Goal: Task Accomplishment & Management: Manage account settings

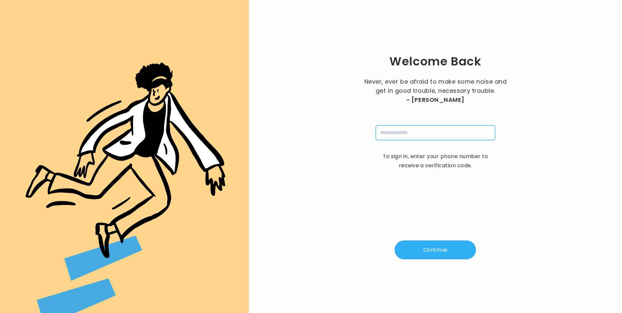
click at [390, 134] on input "tel" at bounding box center [435, 132] width 119 height 15
type input "**********"
click at [431, 257] on button "Continue" at bounding box center [434, 249] width 81 height 19
type input "*"
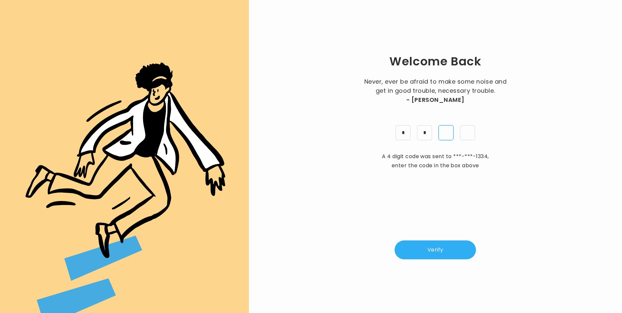
type input "*"
click at [433, 250] on button "Verify" at bounding box center [434, 249] width 81 height 19
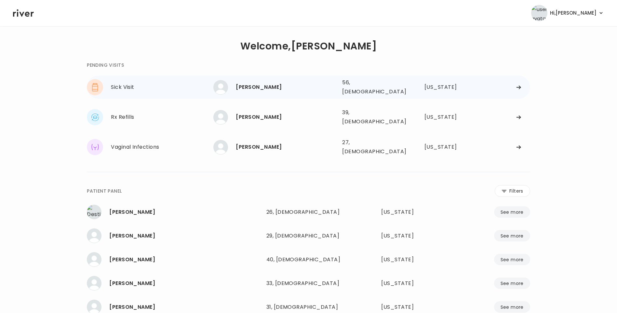
click at [246, 89] on div "[PERSON_NAME]" at bounding box center [286, 87] width 101 height 9
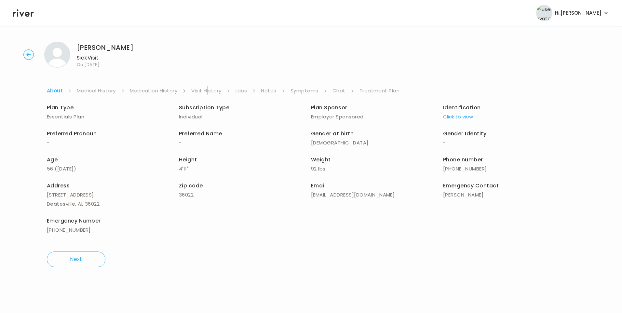
click at [208, 85] on div "April Hodge Sick Visit On: 03 Oct 2025 About Medical History Medication History…" at bounding box center [311, 154] width 622 height 236
drag, startPoint x: 208, startPoint y: 85, endPoint x: 213, endPoint y: 89, distance: 6.2
click at [211, 88] on link "Visit History" at bounding box center [206, 90] width 30 height 9
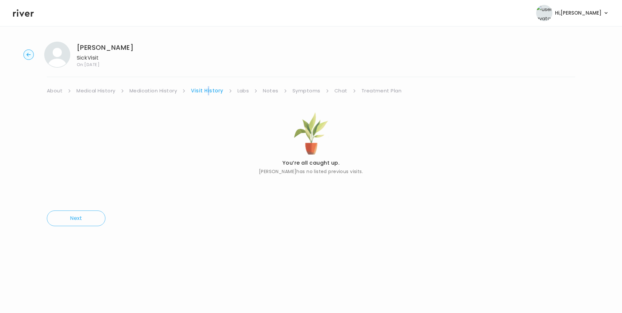
click at [212, 91] on link "Visit History" at bounding box center [207, 90] width 32 height 9
click at [56, 92] on link "About" at bounding box center [55, 90] width 16 height 9
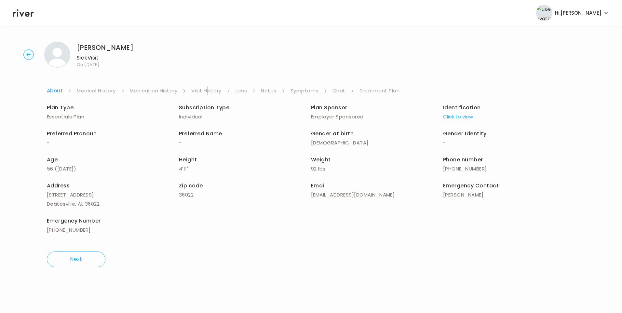
click at [455, 114] on button "Click to view" at bounding box center [458, 116] width 30 height 9
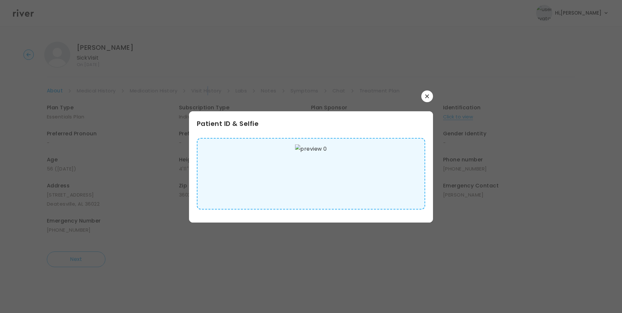
click at [320, 175] on img at bounding box center [311, 173] width 32 height 59
click at [430, 99] on button "button" at bounding box center [427, 96] width 12 height 12
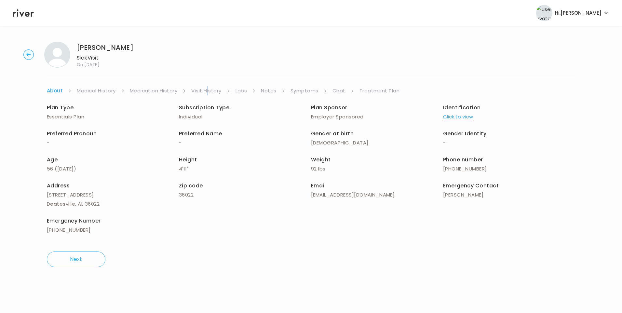
click at [107, 91] on link "Medical History" at bounding box center [96, 90] width 39 height 9
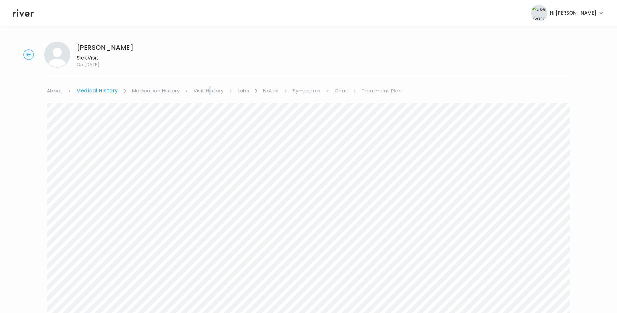
click at [161, 92] on link "Medication History" at bounding box center [156, 90] width 48 height 9
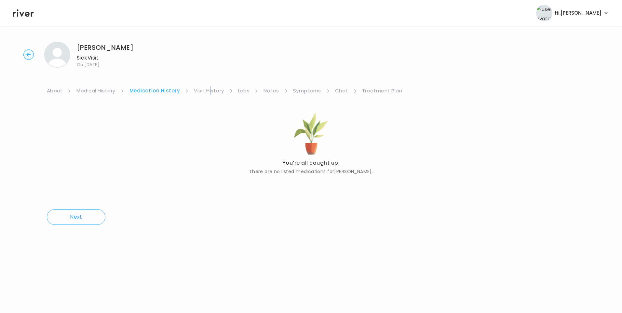
click at [301, 90] on link "Symptoms" at bounding box center [307, 90] width 28 height 9
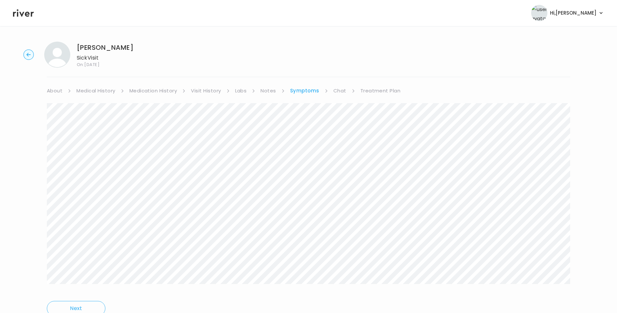
click at [371, 90] on link "Treatment Plan" at bounding box center [380, 90] width 40 height 9
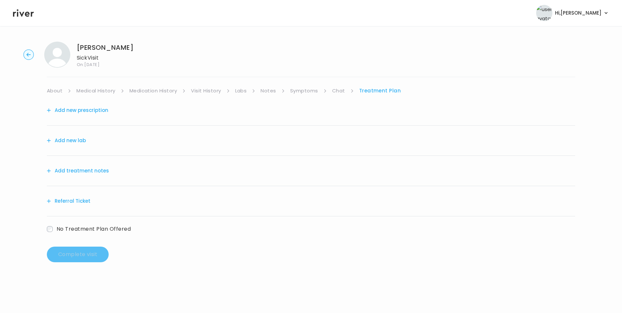
click at [93, 169] on button "Add treatment notes" at bounding box center [78, 170] width 62 height 9
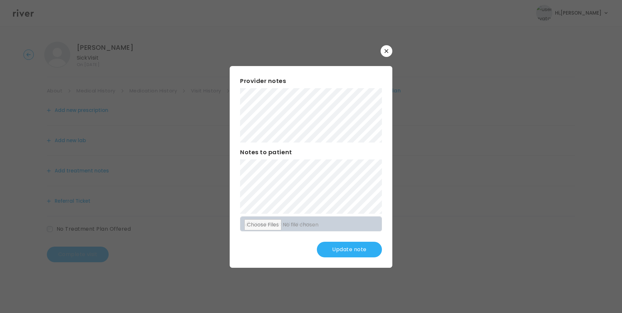
click at [355, 250] on button "Update note" at bounding box center [349, 250] width 65 height 16
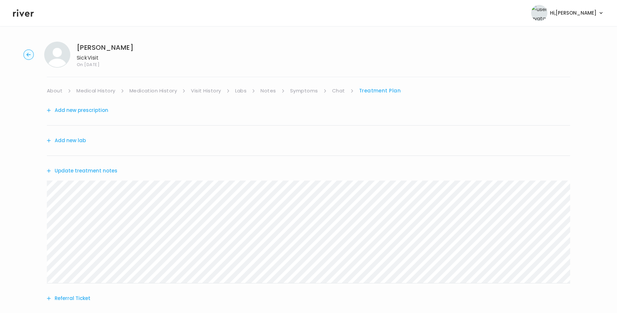
click at [101, 171] on button "Update treatment notes" at bounding box center [82, 170] width 71 height 9
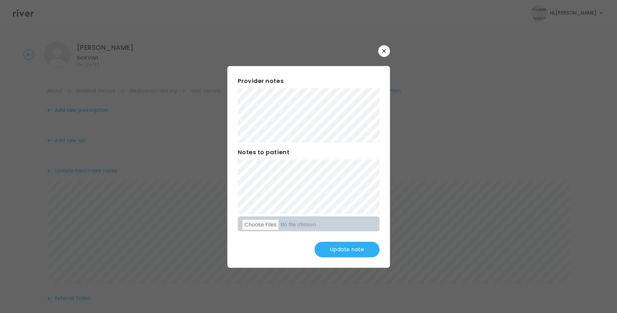
click at [349, 252] on button "Update note" at bounding box center [346, 250] width 65 height 16
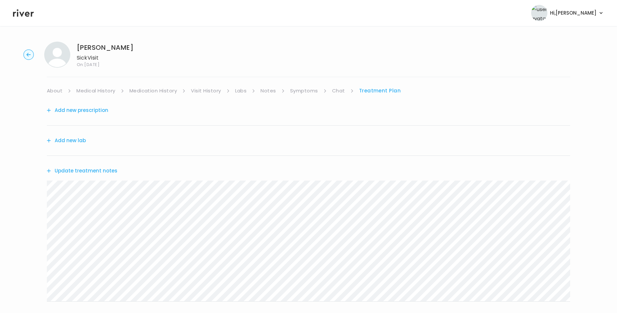
click at [96, 170] on button "Update treatment notes" at bounding box center [82, 170] width 71 height 9
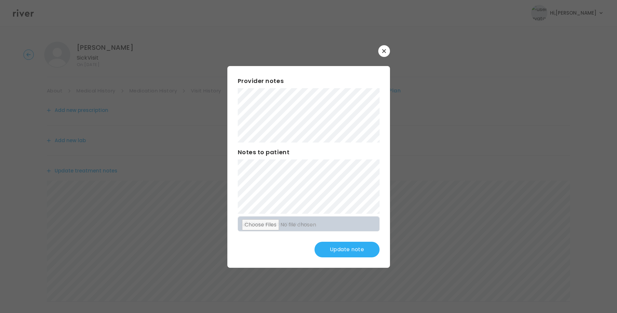
click at [344, 249] on button "Update note" at bounding box center [346, 250] width 65 height 16
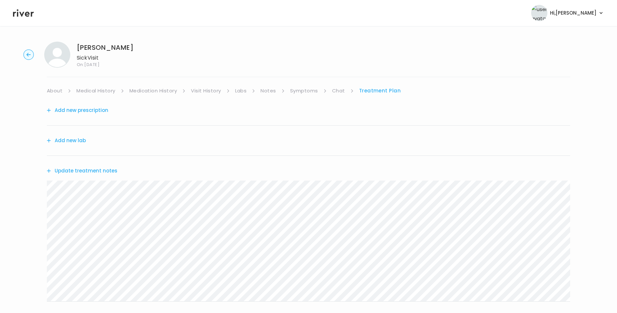
click at [108, 171] on button "Update treatment notes" at bounding box center [82, 170] width 71 height 9
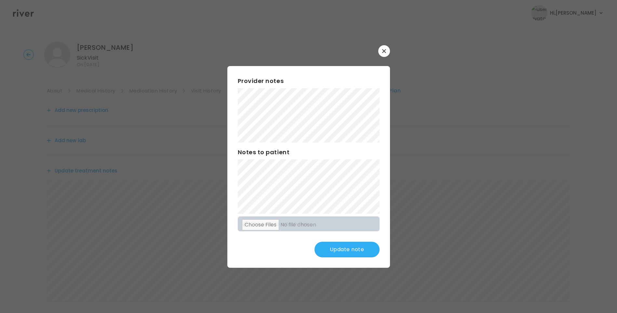
click at [342, 241] on div "Provider notes Notes to patient Click here to attach files Update note" at bounding box center [308, 167] width 163 height 202
drag, startPoint x: 344, startPoint y: 246, endPoint x: 357, endPoint y: 253, distance: 14.7
click at [345, 246] on button "Update note" at bounding box center [346, 250] width 65 height 16
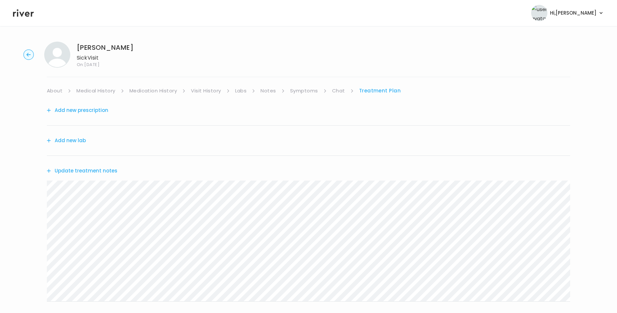
click at [87, 171] on button "Update treatment notes" at bounding box center [82, 170] width 71 height 9
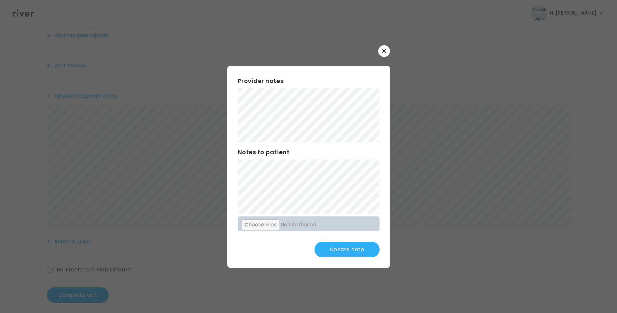
scroll to position [80, 0]
click at [365, 251] on button "Update note" at bounding box center [346, 250] width 65 height 16
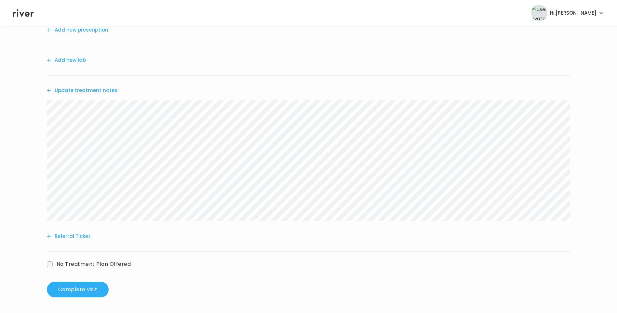
click at [107, 90] on button "Update treatment notes" at bounding box center [82, 90] width 71 height 9
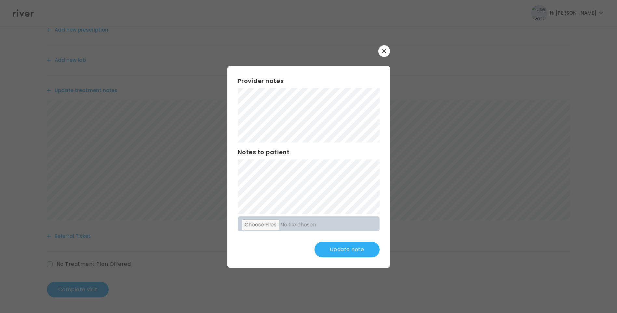
click at [349, 250] on button "Update note" at bounding box center [346, 250] width 65 height 16
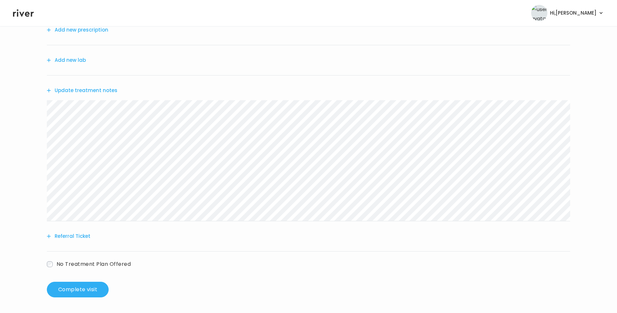
scroll to position [0, 0]
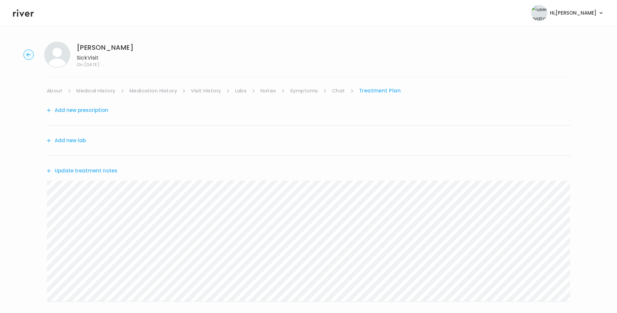
click at [82, 111] on button "Add new prescription" at bounding box center [77, 110] width 61 height 9
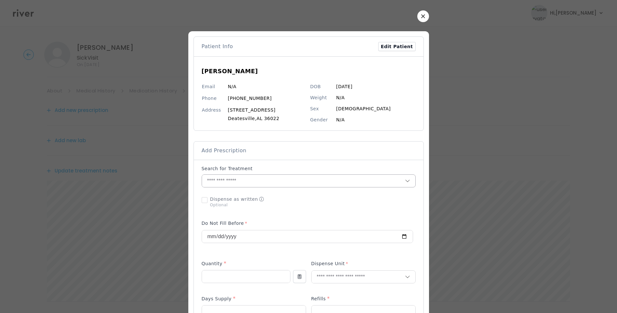
click at [240, 183] on input "text" at bounding box center [303, 181] width 203 height 12
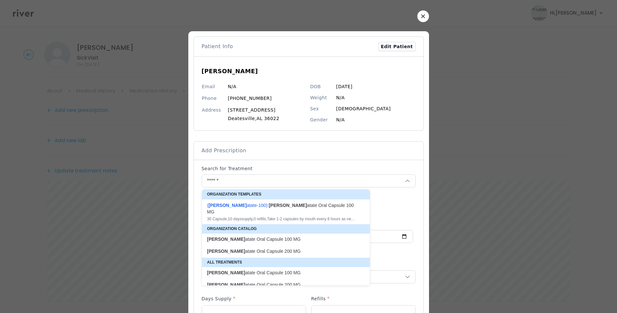
click at [274, 216] on div "30 Capsule , 10 days supply, 0 refills , Take 1-2 capsules by mouth every 8 hou…" at bounding box center [282, 218] width 150 height 5
type input "**********"
type input "**"
type input "*"
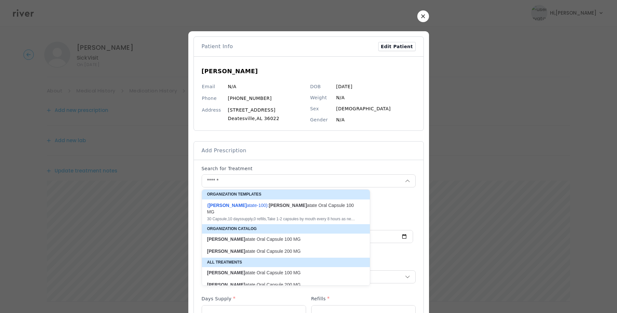
type textarea "**********"
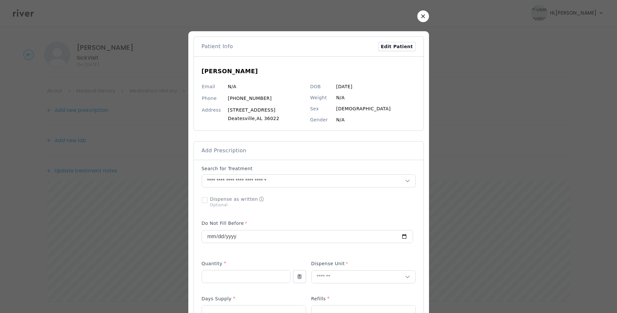
scroll to position [274, 0]
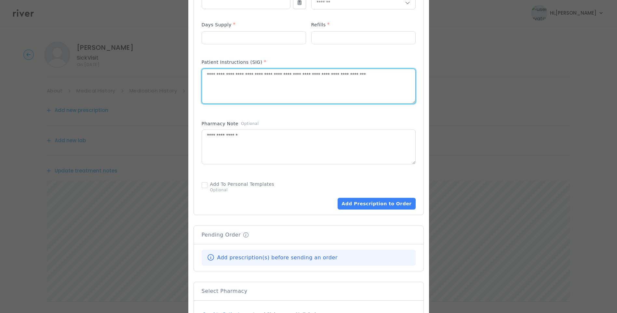
click at [218, 75] on textarea "**********" at bounding box center [308, 86] width 213 height 34
click at [238, 75] on textarea "**********" at bounding box center [308, 86] width 213 height 34
drag, startPoint x: 342, startPoint y: 76, endPoint x: 419, endPoint y: 75, distance: 77.1
click at [419, 75] on div "Add Prescription to Order" at bounding box center [309, 50] width 230 height 329
type textarea "**********"
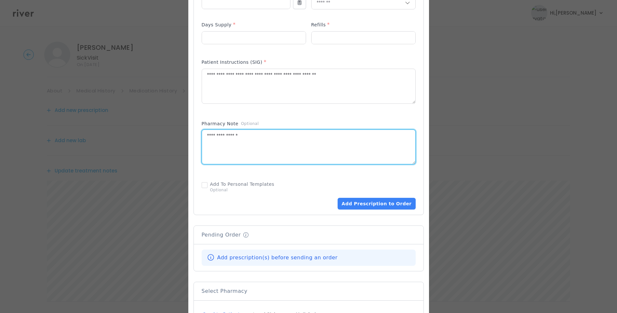
drag, startPoint x: 245, startPoint y: 136, endPoint x: 186, endPoint y: 134, distance: 59.5
click at [188, 133] on div at bounding box center [308, 74] width 241 height 635
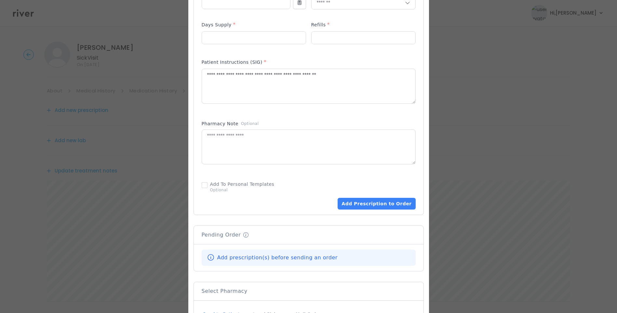
drag, startPoint x: 363, startPoint y: 107, endPoint x: 369, endPoint y: 116, distance: 10.3
click at [364, 110] on p at bounding box center [309, 107] width 214 height 7
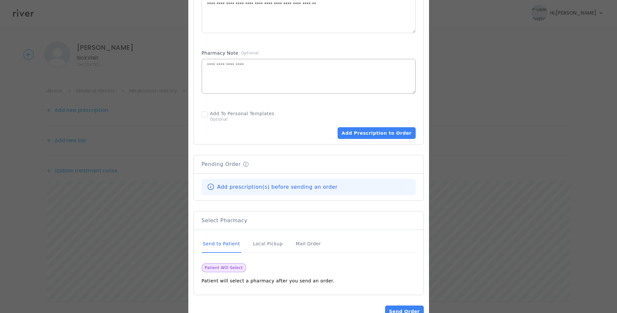
scroll to position [364, 0]
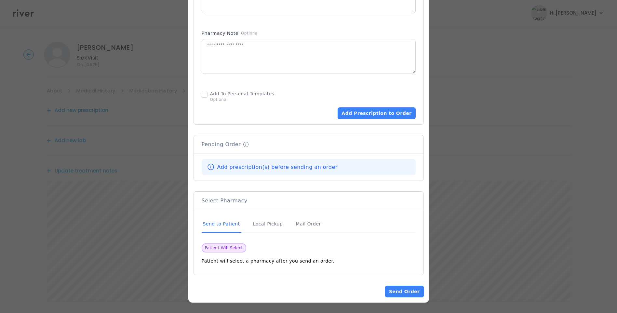
click at [218, 224] on div "Send to Patient" at bounding box center [222, 224] width 40 height 18
drag, startPoint x: 376, startPoint y: 115, endPoint x: 380, endPoint y: 125, distance: 9.8
click at [376, 115] on button "Add Prescription to Order" at bounding box center [376, 113] width 78 height 12
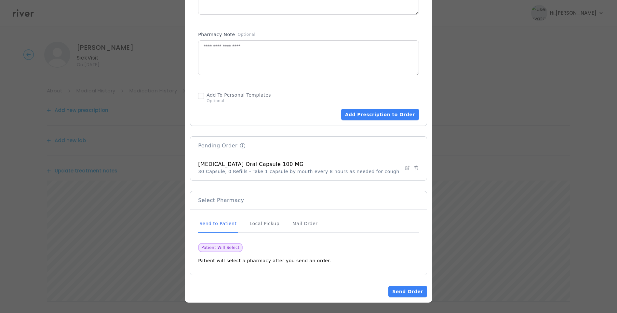
scroll to position [89, 0]
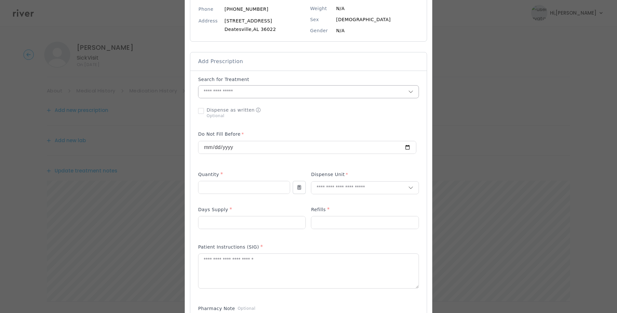
click at [251, 91] on input "text" at bounding box center [303, 92] width 210 height 12
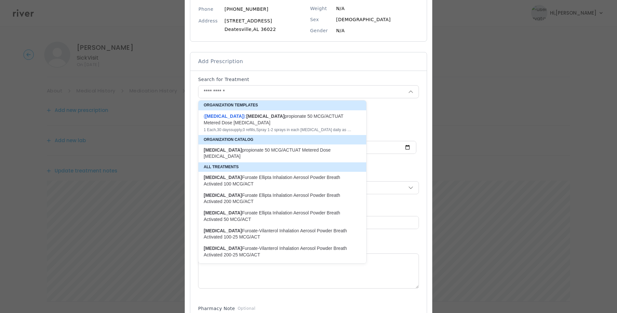
click at [261, 117] on div "( Fluticasone ): fluticasone propionate 50 MCG/ACTUAT Metered Dose Nasal Spray" at bounding box center [279, 119] width 150 height 13
type input "**********"
type input "*"
type input "**"
type input "*"
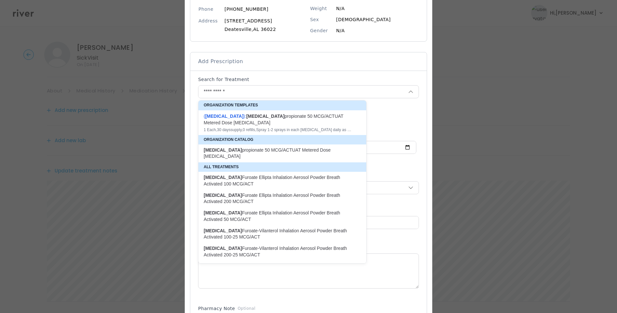
type textarea "**********"
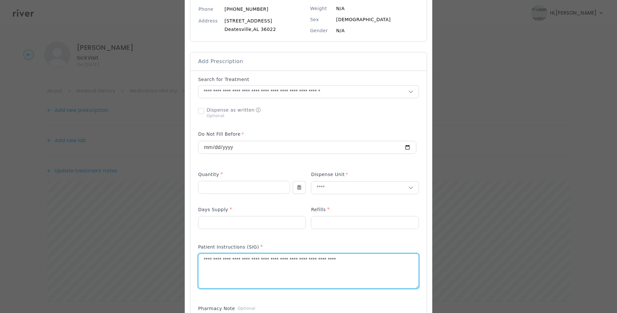
click at [220, 259] on textarea "**********" at bounding box center [308, 271] width 220 height 34
click at [273, 261] on textarea "**********" at bounding box center [308, 271] width 220 height 34
click at [382, 258] on textarea "**********" at bounding box center [308, 271] width 220 height 34
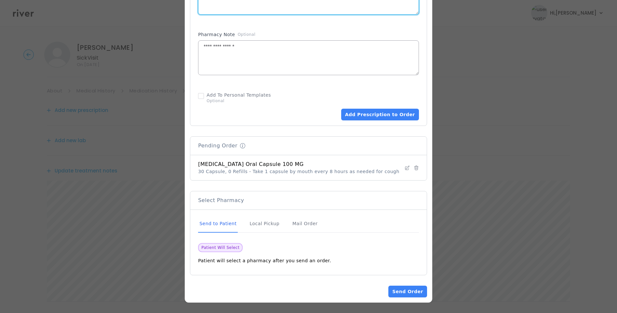
type textarea "**********"
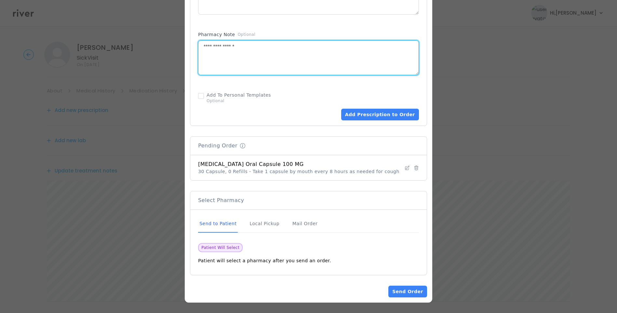
drag, startPoint x: 255, startPoint y: 46, endPoint x: 185, endPoint y: 49, distance: 69.7
click at [375, 117] on button "Add Prescription to Order" at bounding box center [380, 115] width 78 height 12
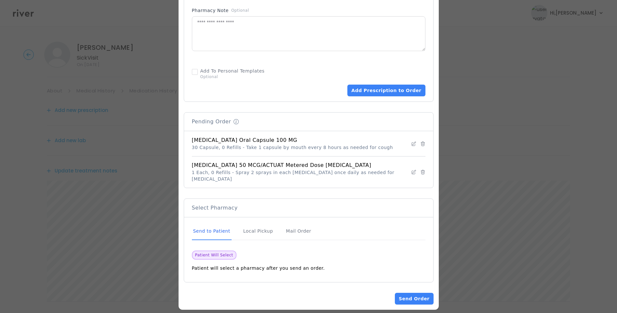
scroll to position [388, 0]
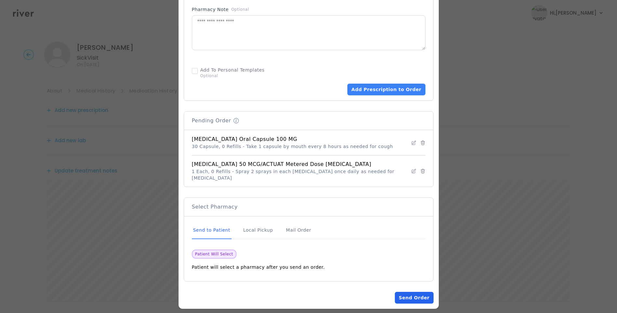
click at [395, 292] on button "Send Order" at bounding box center [414, 298] width 38 height 12
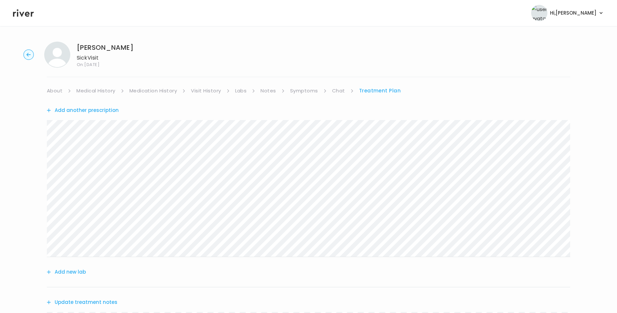
scroll to position [212, 0]
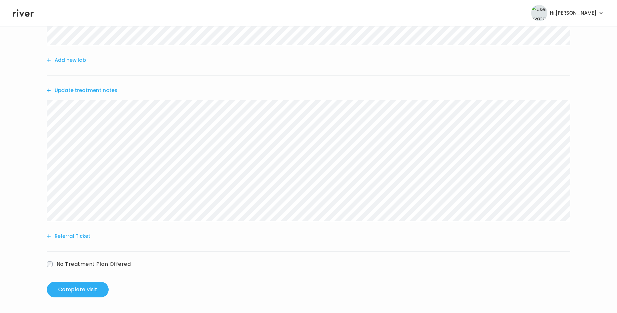
click at [105, 91] on button "Update treatment notes" at bounding box center [82, 90] width 71 height 9
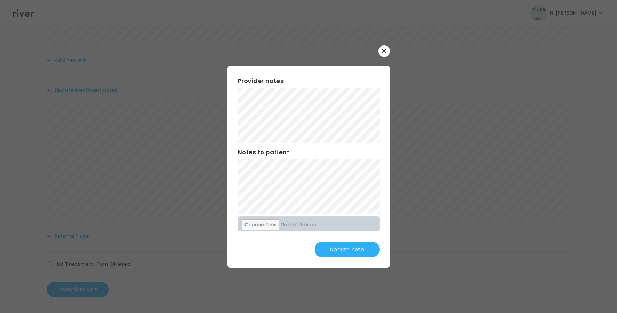
click at [347, 249] on button "Update note" at bounding box center [346, 250] width 65 height 16
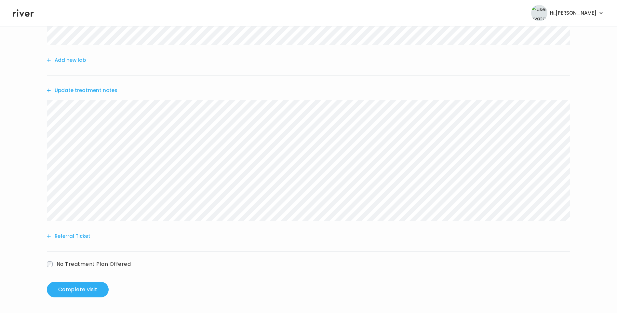
click at [110, 90] on button "Update treatment notes" at bounding box center [82, 90] width 71 height 9
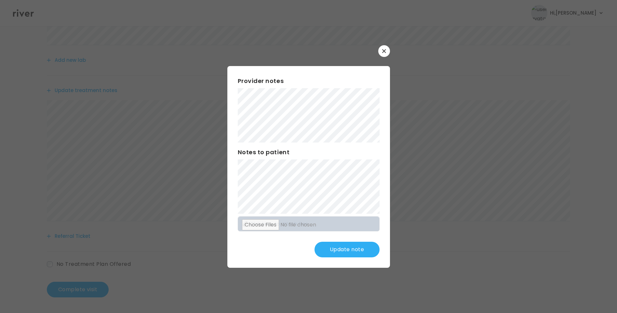
click at [353, 252] on button "Update note" at bounding box center [346, 250] width 65 height 16
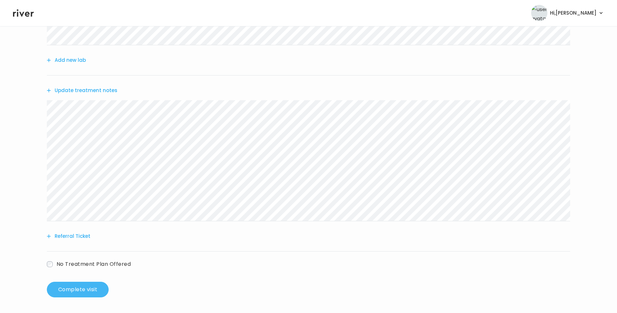
click at [89, 290] on button "Complete visit" at bounding box center [78, 290] width 62 height 16
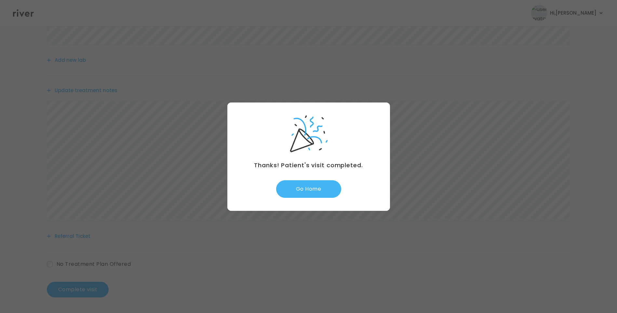
click at [323, 188] on button "Go Home" at bounding box center [308, 189] width 65 height 18
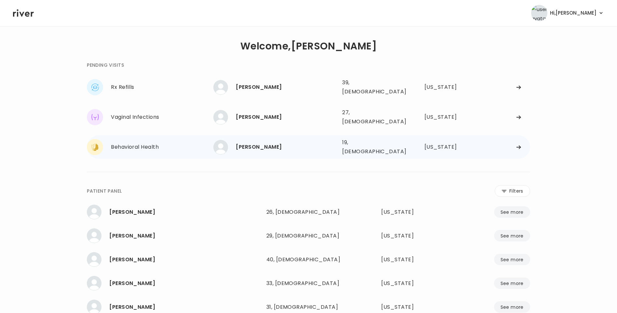
click at [254, 142] on div "[PERSON_NAME]" at bounding box center [286, 146] width 101 height 9
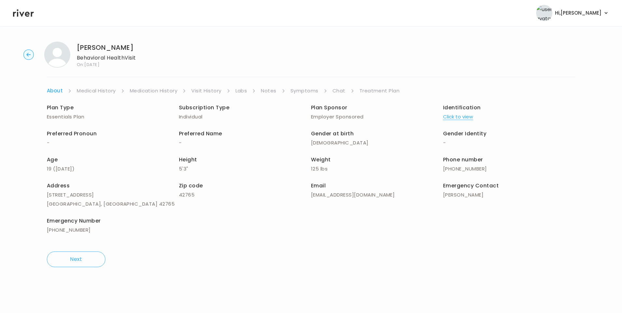
click at [214, 90] on link "Visit History" at bounding box center [206, 90] width 30 height 9
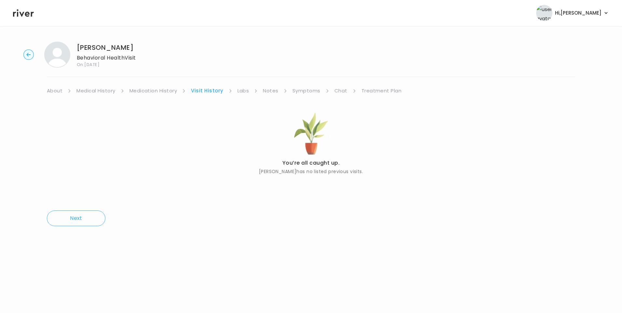
click at [58, 90] on link "About" at bounding box center [55, 90] width 16 height 9
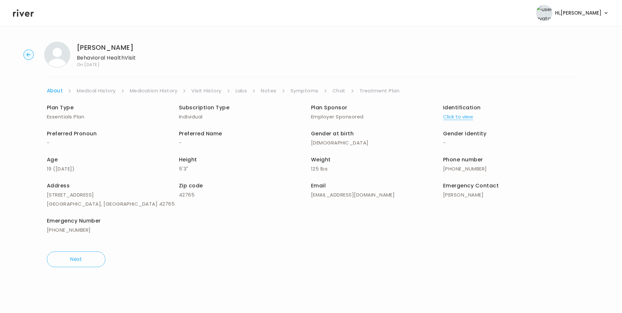
click at [462, 113] on button "Click to view" at bounding box center [458, 116] width 30 height 9
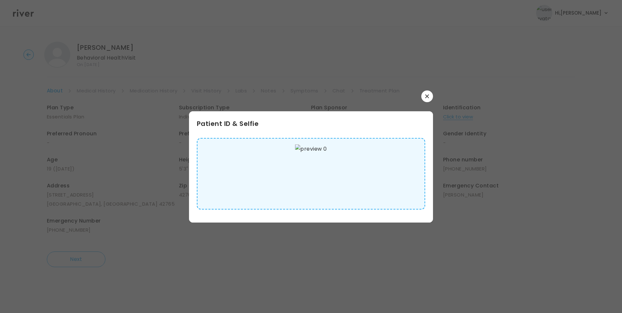
click at [312, 167] on img at bounding box center [311, 173] width 32 height 59
drag, startPoint x: 425, startPoint y: 96, endPoint x: 416, endPoint y: 93, distance: 8.8
click at [424, 95] on button "button" at bounding box center [427, 96] width 12 height 12
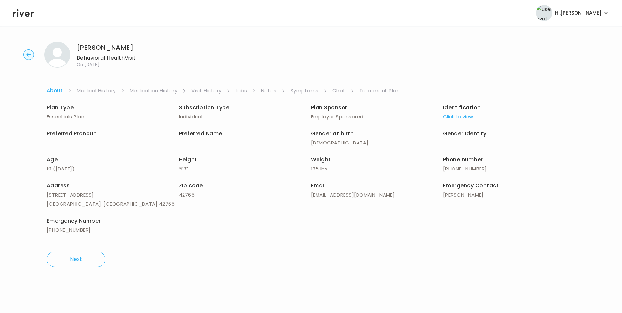
click at [104, 90] on link "Medical History" at bounding box center [96, 90] width 39 height 9
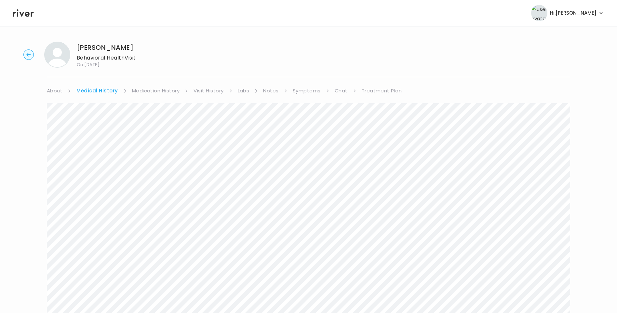
click at [55, 92] on link "About" at bounding box center [55, 90] width 16 height 9
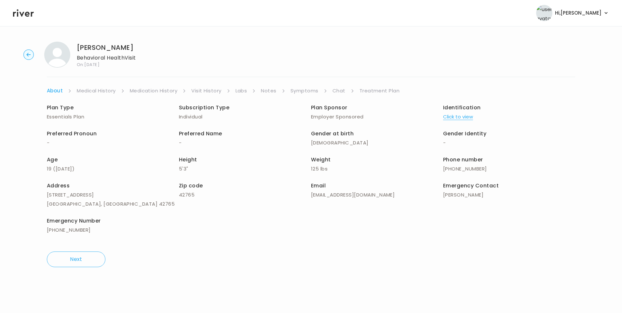
click at [109, 92] on link "Medical History" at bounding box center [96, 90] width 39 height 9
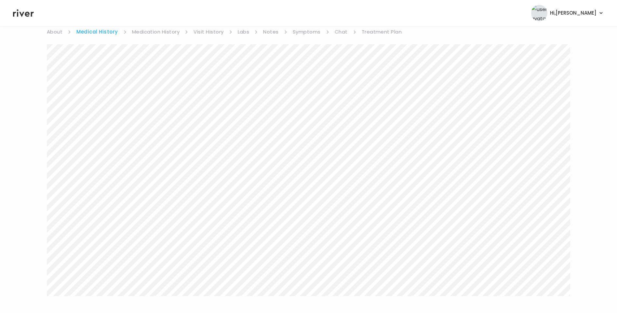
scroll to position [60, 0]
click at [296, 32] on link "Symptoms" at bounding box center [307, 30] width 28 height 9
click at [383, 88] on link "Treatment Plan" at bounding box center [380, 90] width 40 height 9
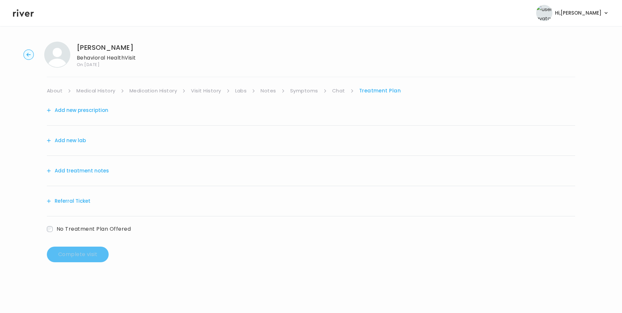
click at [99, 171] on button "Add treatment notes" at bounding box center [78, 170] width 62 height 9
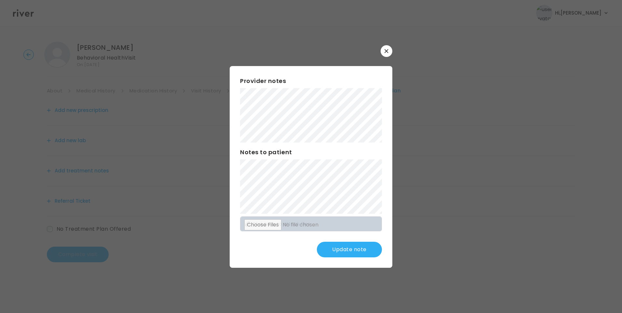
click at [352, 253] on button "Update note" at bounding box center [349, 250] width 65 height 16
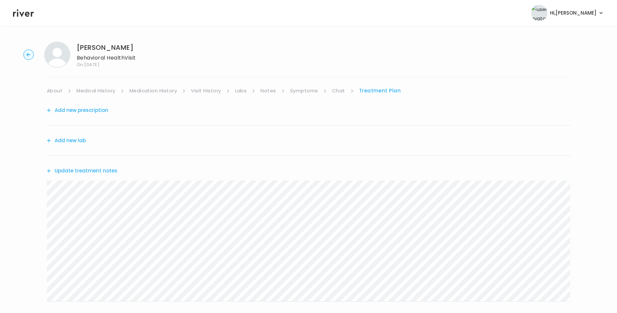
click at [110, 169] on button "Update treatment notes" at bounding box center [82, 170] width 71 height 9
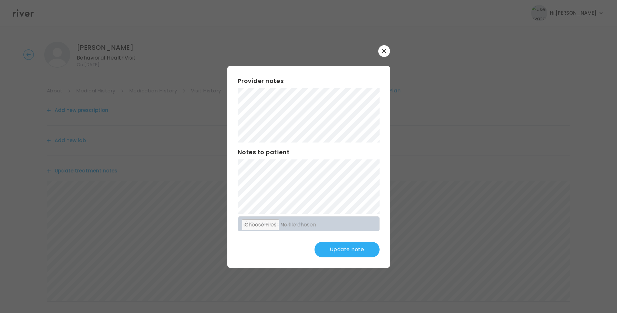
click at [345, 245] on button "Update note" at bounding box center [346, 250] width 65 height 16
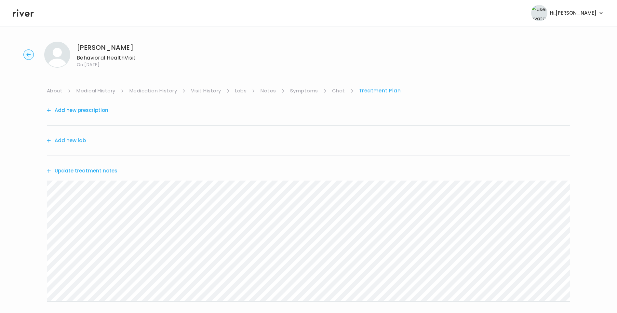
click at [58, 91] on link "About" at bounding box center [55, 90] width 16 height 9
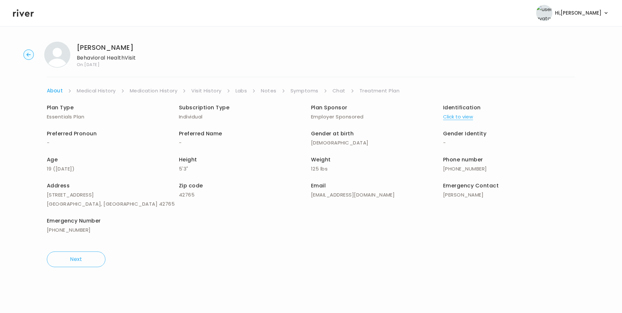
click at [93, 92] on link "Medical History" at bounding box center [96, 90] width 39 height 9
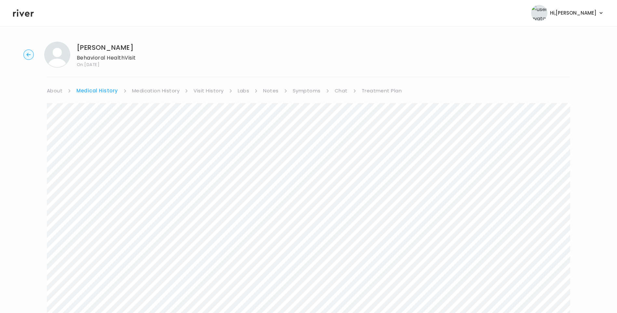
click at [311, 89] on link "Symptoms" at bounding box center [307, 90] width 28 height 9
click at [374, 87] on link "Treatment Plan" at bounding box center [380, 90] width 40 height 9
click at [86, 165] on div "Update treatment notes" at bounding box center [308, 171] width 523 height 30
click at [89, 170] on button "Update treatment notes" at bounding box center [82, 170] width 71 height 9
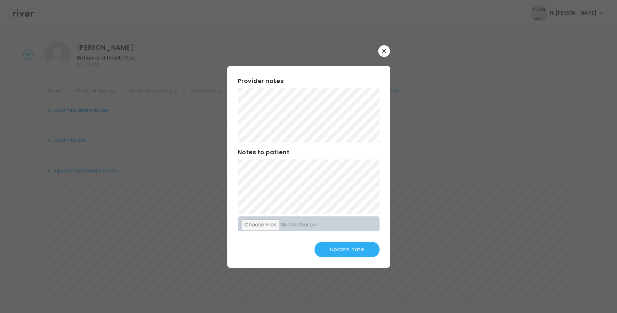
click at [353, 251] on button "Update note" at bounding box center [346, 250] width 65 height 16
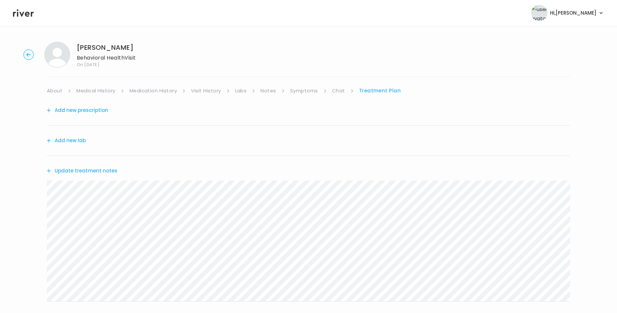
click at [36, 196] on div "Katrina Webb Behavioral Health Visit On: 02 Oct 2025 About Medical History Medi…" at bounding box center [308, 209] width 617 height 346
drag, startPoint x: 174, startPoint y: 167, endPoint x: 154, endPoint y: 179, distance: 22.8
click at [174, 167] on div "Update treatment notes" at bounding box center [308, 171] width 523 height 30
click at [108, 173] on button "Update treatment notes" at bounding box center [82, 170] width 71 height 9
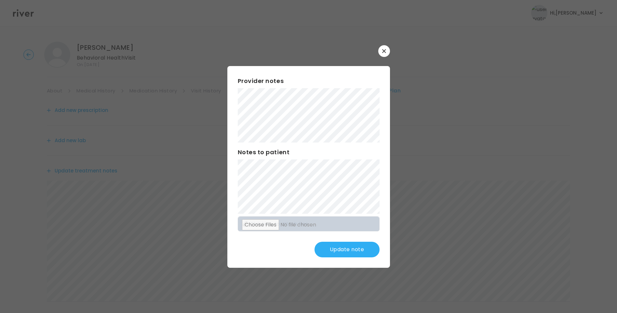
click at [346, 247] on button "Update note" at bounding box center [346, 250] width 65 height 16
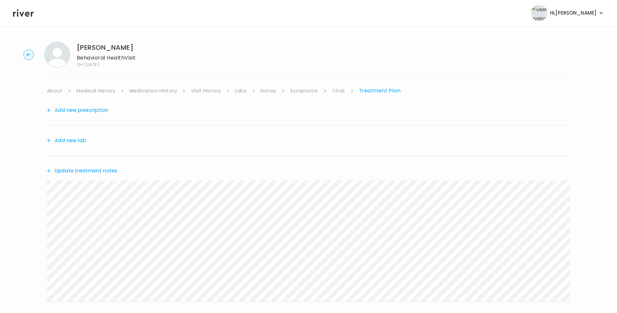
click at [214, 89] on link "Visit History" at bounding box center [206, 90] width 30 height 9
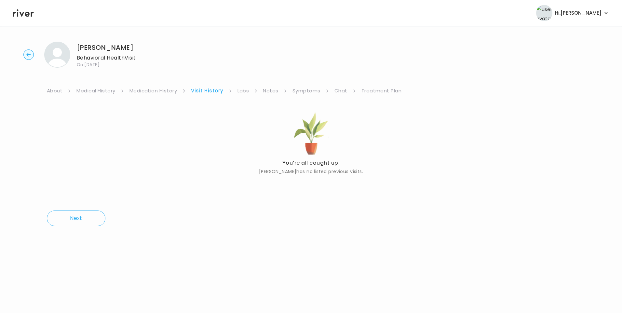
click at [367, 89] on link "Treatment Plan" at bounding box center [381, 90] width 40 height 9
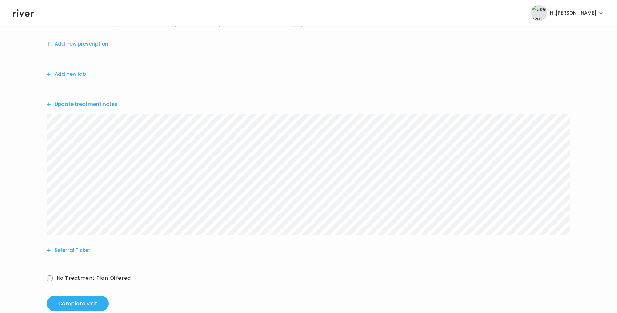
scroll to position [80, 0]
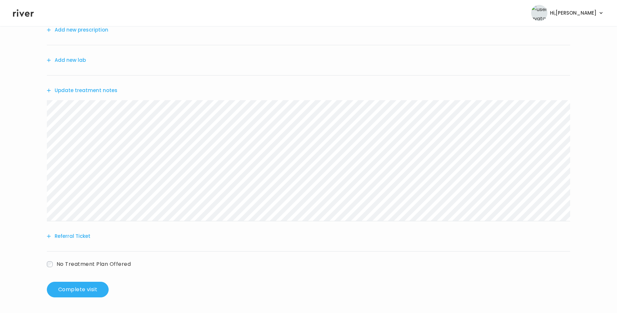
click at [70, 237] on button "Referral Ticket" at bounding box center [69, 235] width 44 height 9
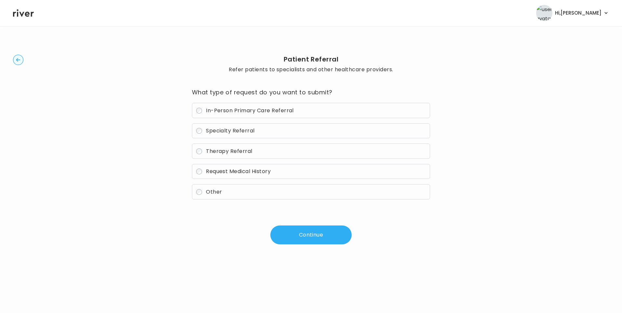
drag, startPoint x: 229, startPoint y: 150, endPoint x: 243, endPoint y: 156, distance: 14.9
click at [230, 150] on span "Therapy Referral" at bounding box center [229, 150] width 46 height 7
click at [314, 230] on button "Continue" at bounding box center [310, 234] width 81 height 19
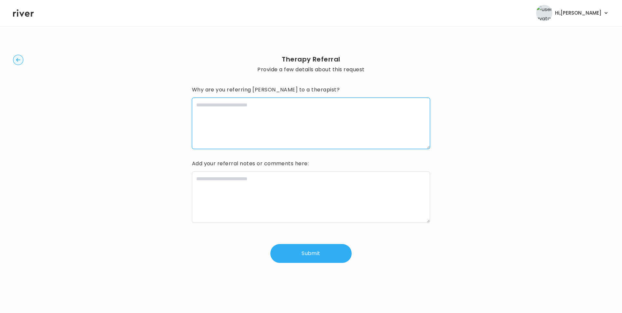
click at [257, 130] on textarea at bounding box center [311, 123] width 238 height 51
type textarea "**********"
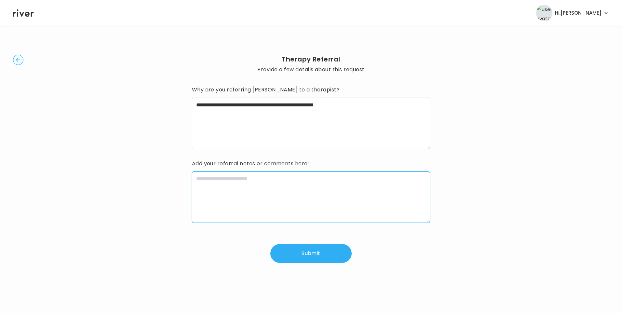
click at [254, 178] on textarea at bounding box center [311, 196] width 238 height 51
paste textarea "**********"
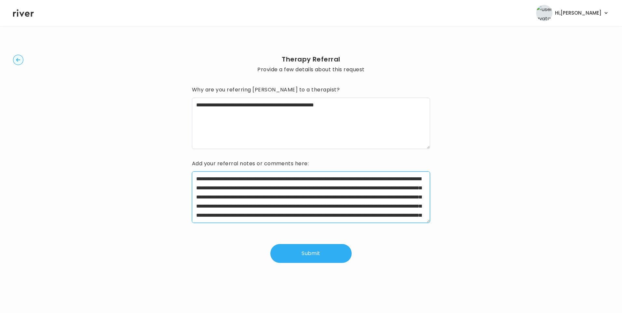
drag, startPoint x: 216, startPoint y: 178, endPoint x: 246, endPoint y: 179, distance: 30.9
click at [246, 179] on textarea "**********" at bounding box center [311, 196] width 238 height 51
click at [219, 188] on textarea "**********" at bounding box center [311, 196] width 238 height 51
drag, startPoint x: 249, startPoint y: 188, endPoint x: 254, endPoint y: 188, distance: 4.6
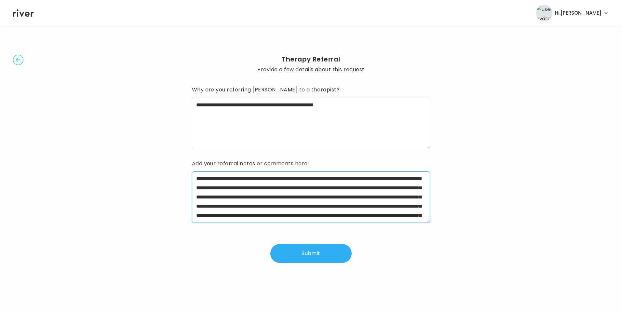
click at [250, 188] on textarea "**********" at bounding box center [311, 196] width 238 height 51
click at [319, 192] on textarea "**********" at bounding box center [311, 196] width 238 height 51
drag, startPoint x: 286, startPoint y: 183, endPoint x: 295, endPoint y: 188, distance: 10.0
click at [287, 183] on textarea "**********" at bounding box center [311, 196] width 238 height 51
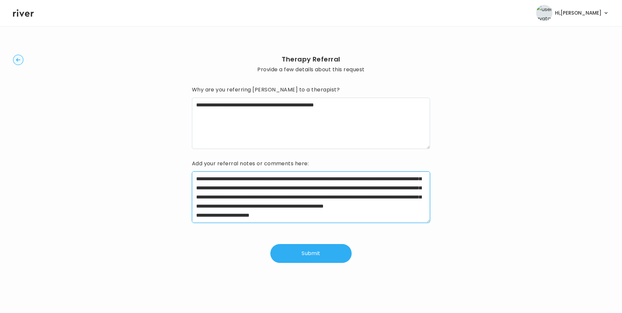
scroll to position [36, 0]
click at [323, 189] on textarea "**********" at bounding box center [311, 196] width 238 height 51
drag, startPoint x: 219, startPoint y: 197, endPoint x: 301, endPoint y: 197, distance: 81.3
click at [301, 197] on textarea "**********" at bounding box center [311, 196] width 238 height 51
click at [365, 208] on textarea "**********" at bounding box center [311, 196] width 238 height 51
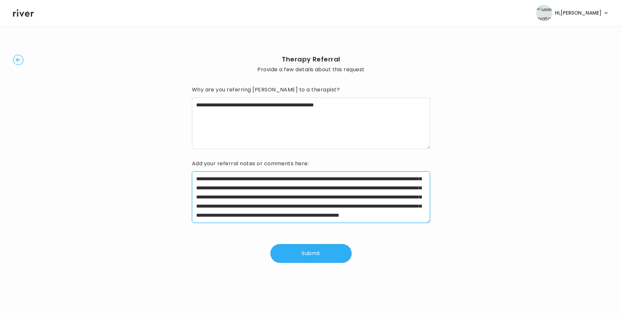
click at [241, 218] on textarea "**********" at bounding box center [311, 196] width 238 height 51
type textarea "**********"
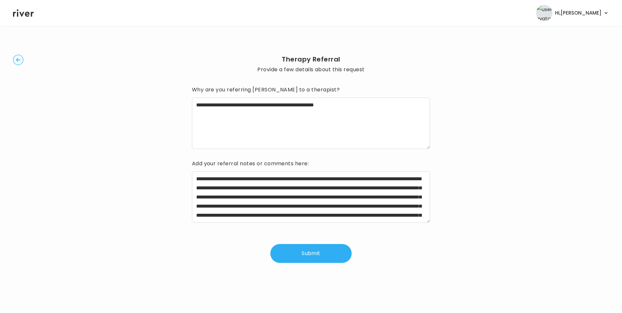
click at [306, 253] on button "Submit" at bounding box center [310, 253] width 81 height 19
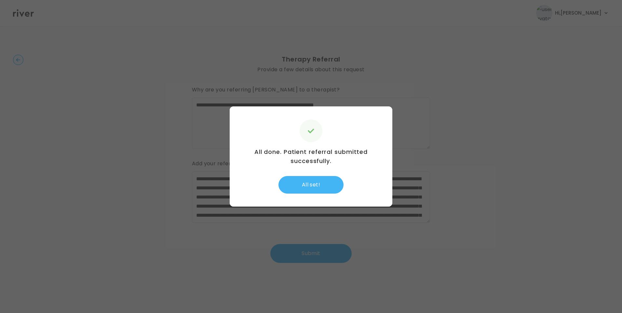
drag, startPoint x: 300, startPoint y: 178, endPoint x: 316, endPoint y: 181, distance: 16.6
click at [300, 178] on button "All set!" at bounding box center [310, 185] width 65 height 18
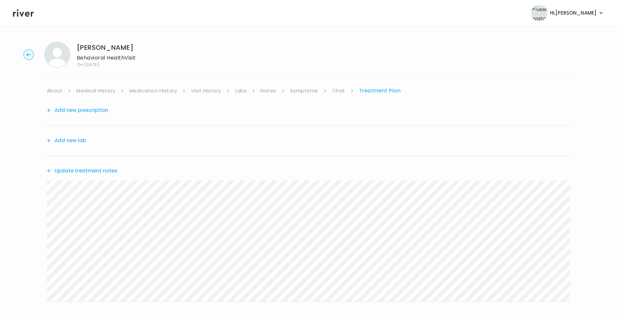
click at [57, 85] on div "[PERSON_NAME] Behavioral Health Visit On: [DATE] About Medical History Medicati…" at bounding box center [308, 233] width 617 height 394
click at [58, 91] on link "About" at bounding box center [55, 90] width 16 height 9
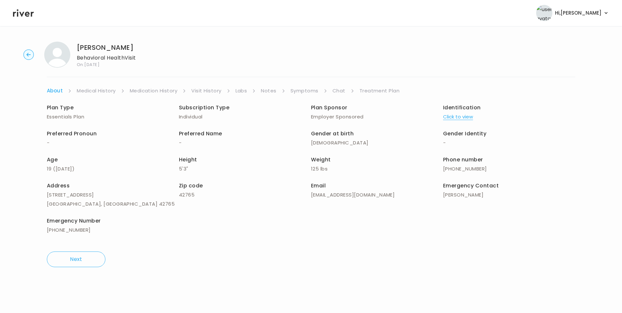
click at [366, 92] on link "Treatment Plan" at bounding box center [379, 90] width 40 height 9
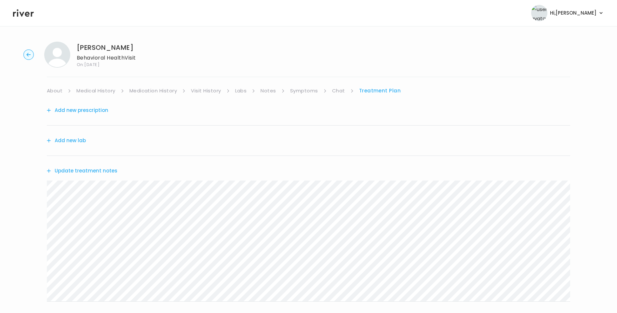
scroll to position [128, 0]
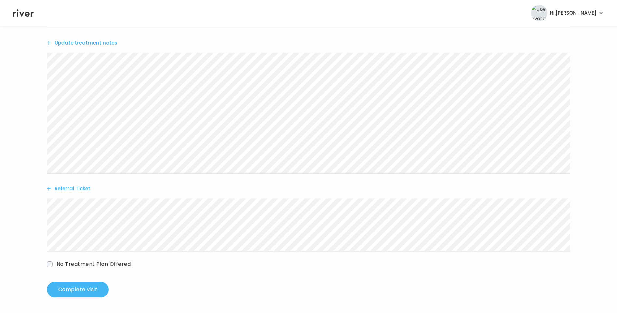
click at [76, 292] on button "Complete visit" at bounding box center [78, 290] width 62 height 16
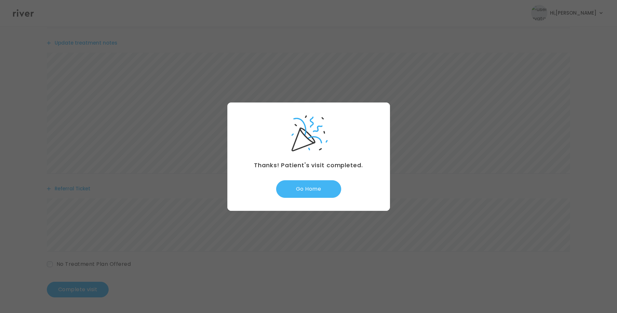
click at [310, 192] on button "Go Home" at bounding box center [308, 189] width 65 height 18
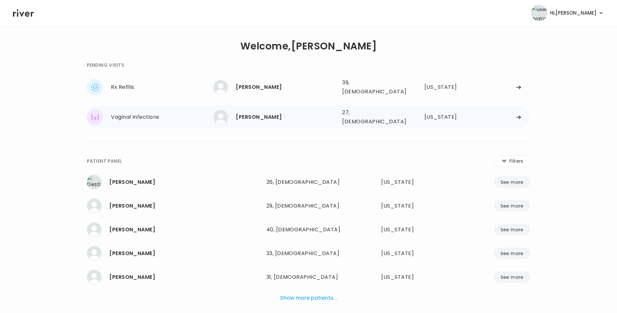
click at [308, 116] on div "[PERSON_NAME]" at bounding box center [286, 116] width 101 height 9
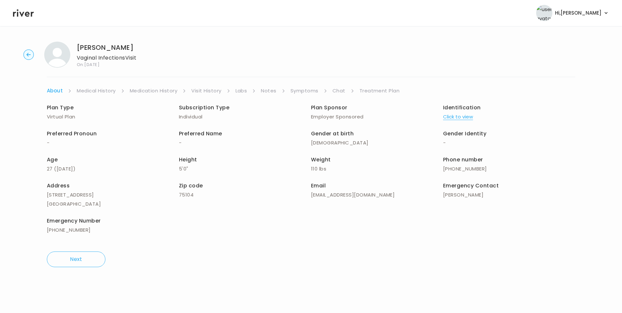
click at [218, 90] on link "Visit History" at bounding box center [206, 90] width 30 height 9
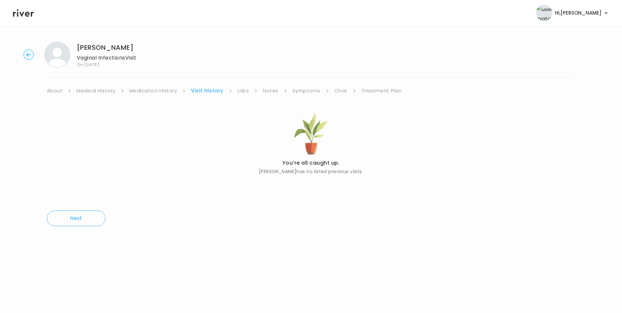
click at [54, 91] on link "About" at bounding box center [55, 90] width 16 height 9
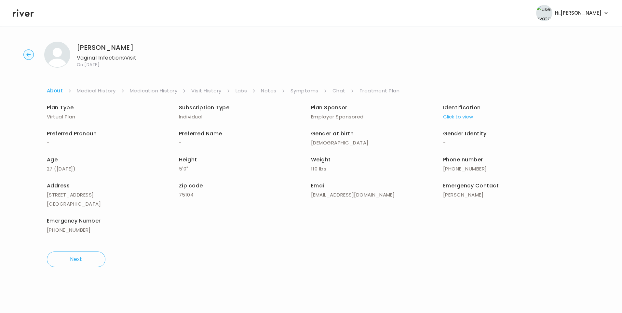
click at [458, 116] on button "Click to view" at bounding box center [458, 116] width 30 height 9
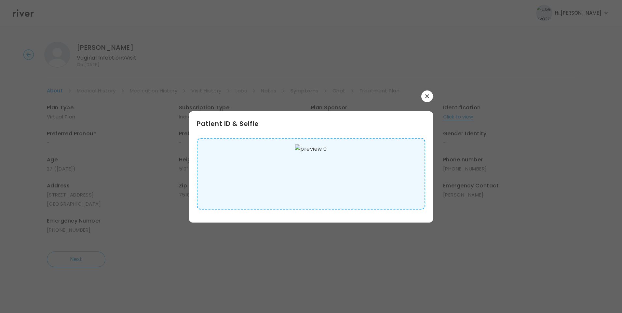
click at [315, 164] on img at bounding box center [311, 173] width 32 height 59
click at [427, 98] on icon "button" at bounding box center [427, 96] width 4 height 4
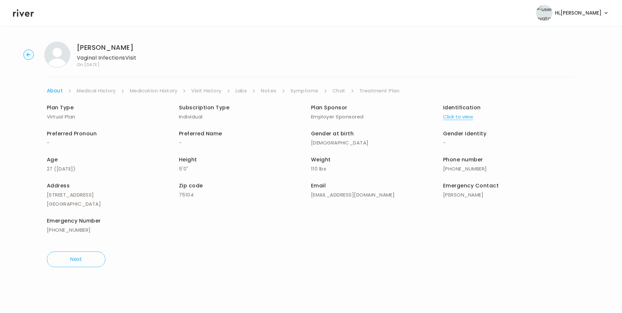
click at [93, 92] on link "Medical History" at bounding box center [96, 90] width 39 height 9
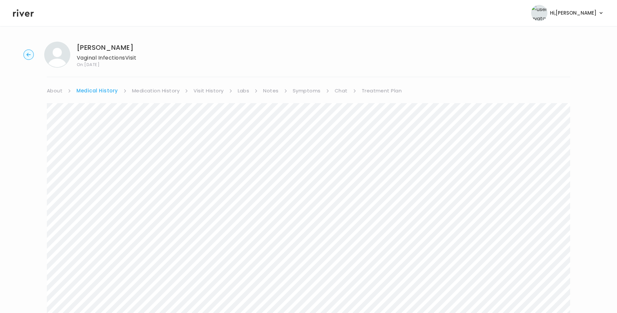
click at [53, 91] on link "About" at bounding box center [55, 90] width 16 height 9
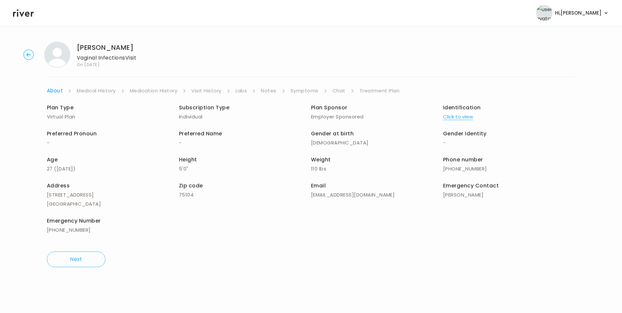
click at [102, 90] on link "Medical History" at bounding box center [96, 90] width 39 height 9
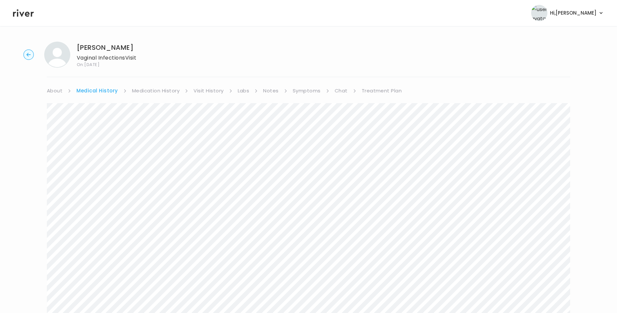
click at [303, 94] on link "Symptoms" at bounding box center [307, 90] width 28 height 9
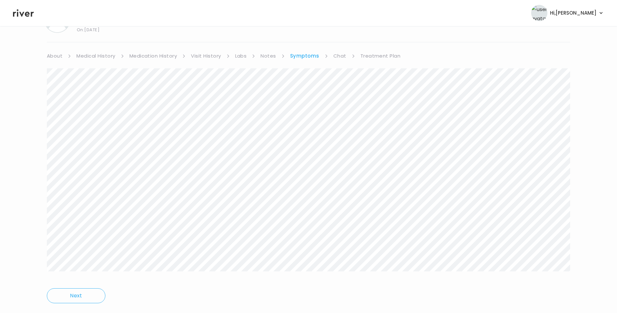
scroll to position [50, 0]
click at [338, 40] on link "Chat" at bounding box center [339, 40] width 13 height 9
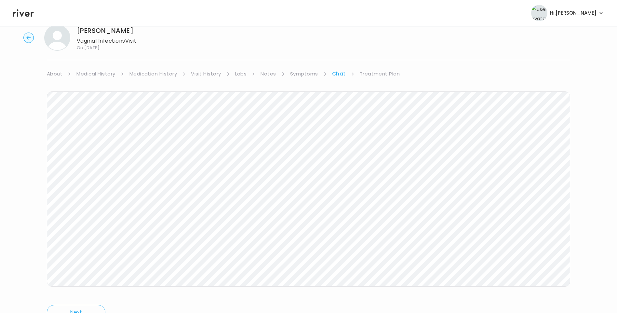
scroll to position [28, 0]
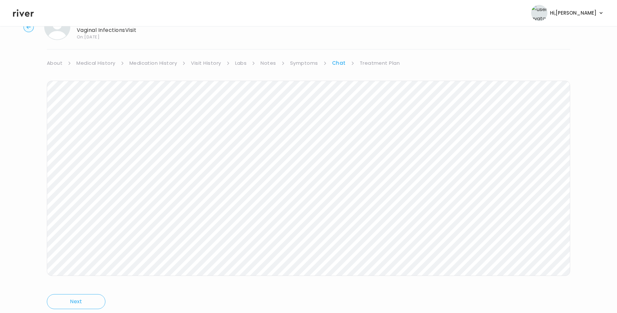
click at [375, 61] on link "Treatment Plan" at bounding box center [380, 63] width 40 height 9
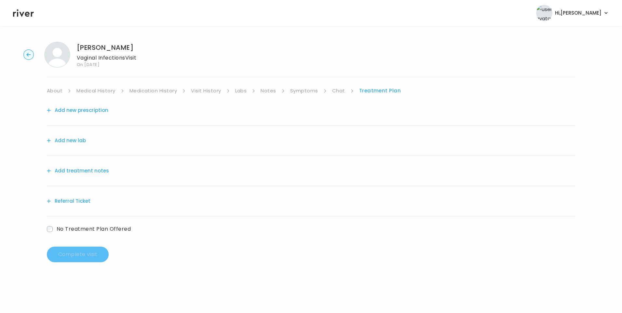
click at [80, 171] on button "Add treatment notes" at bounding box center [78, 170] width 62 height 9
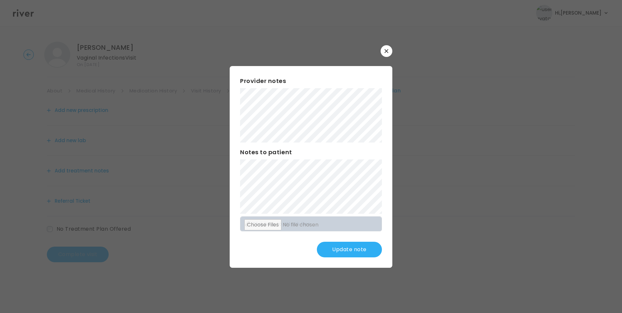
click at [338, 244] on button "Update note" at bounding box center [349, 250] width 65 height 16
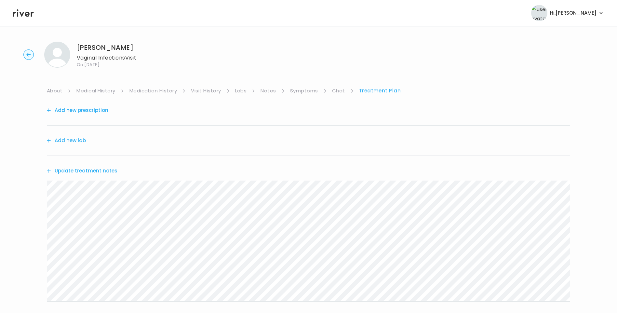
click at [105, 169] on button "Update treatment notes" at bounding box center [82, 170] width 71 height 9
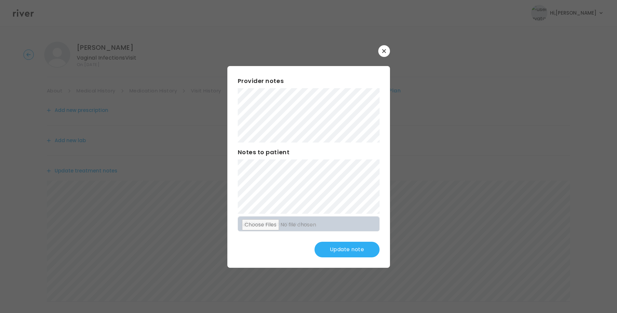
click at [358, 245] on button "Update note" at bounding box center [346, 250] width 65 height 16
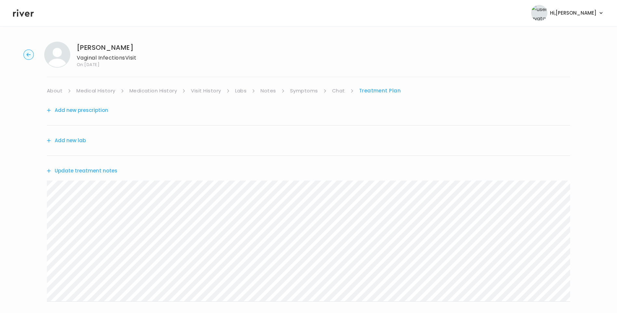
click at [29, 13] on icon at bounding box center [23, 12] width 21 height 7
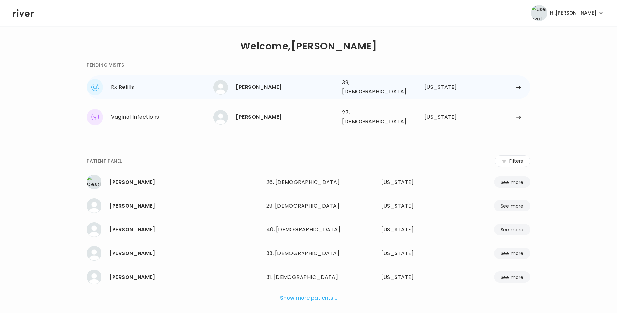
click at [286, 85] on div "KAREN KILBERN" at bounding box center [286, 87] width 101 height 9
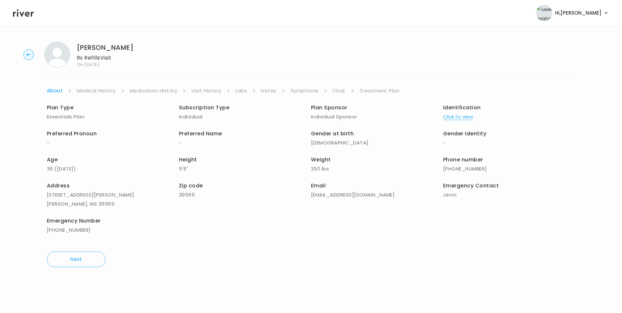
click at [217, 92] on link "Visit History" at bounding box center [206, 90] width 30 height 9
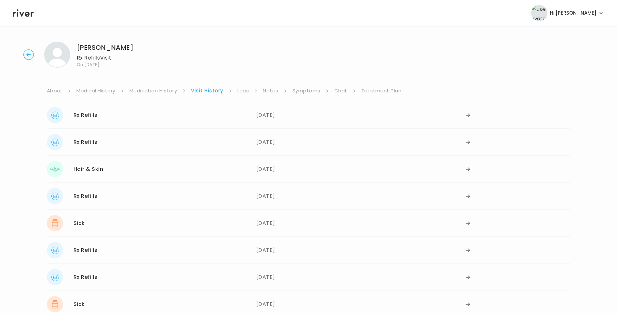
click at [309, 90] on link "Symptoms" at bounding box center [306, 90] width 28 height 9
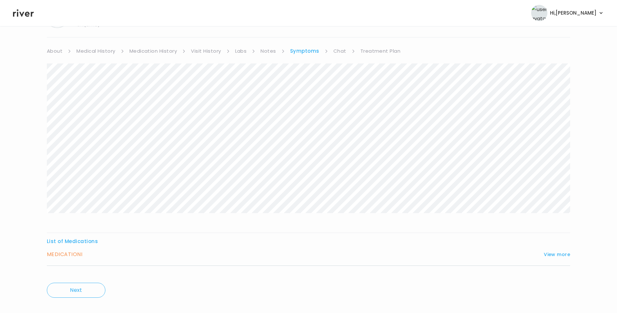
scroll to position [49, 0]
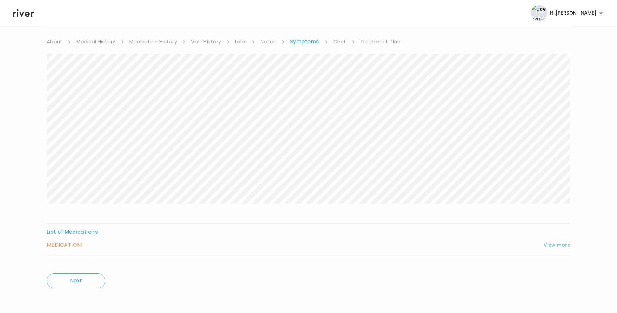
click at [559, 248] on button "View more" at bounding box center [557, 245] width 26 height 8
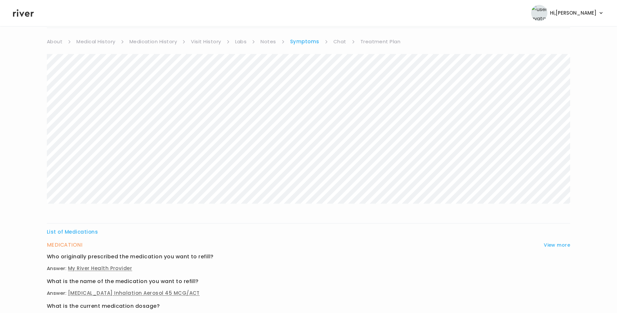
scroll to position [224, 0]
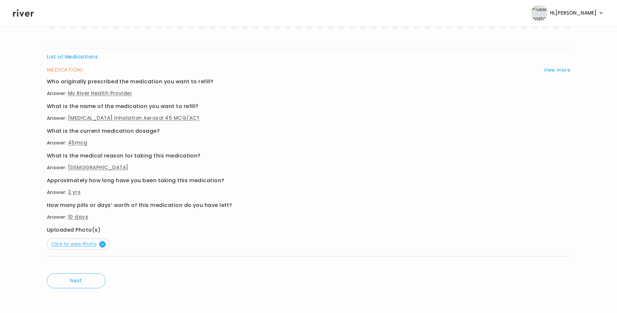
click at [81, 245] on span "Click to view Photo" at bounding box center [78, 244] width 55 height 7
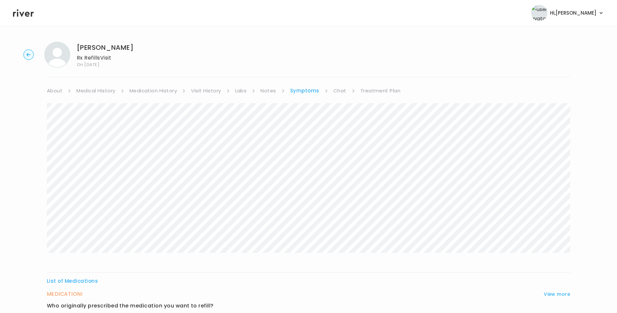
click at [167, 90] on link "Medication History" at bounding box center [153, 90] width 48 height 9
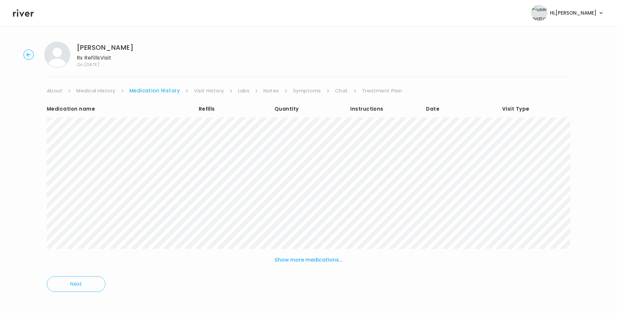
click at [302, 259] on button "Show more medications..." at bounding box center [308, 260] width 73 height 14
click at [206, 90] on link "Visit History" at bounding box center [209, 90] width 30 height 9
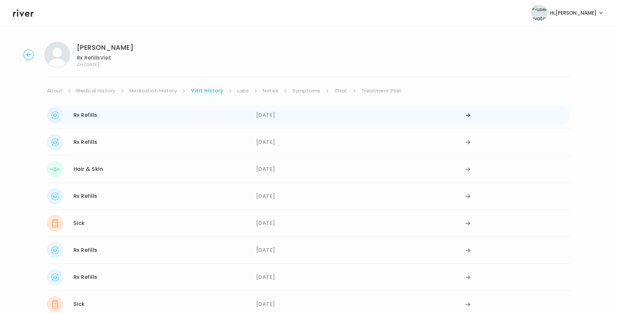
click at [149, 115] on div "Rx Refills 07/28/2025" at bounding box center [151, 115] width 209 height 16
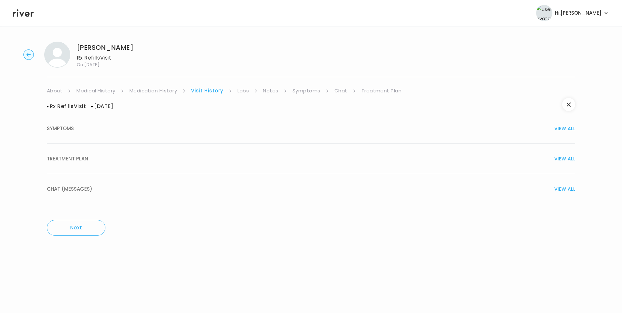
drag, startPoint x: 91, startPoint y: 156, endPoint x: 142, endPoint y: 166, distance: 52.3
click at [91, 156] on div "TREATMENT PLAN VIEW ALL" at bounding box center [311, 158] width 528 height 9
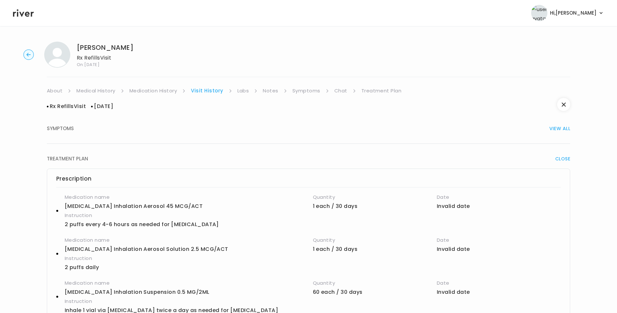
click at [151, 90] on link "Medication History" at bounding box center [153, 90] width 48 height 9
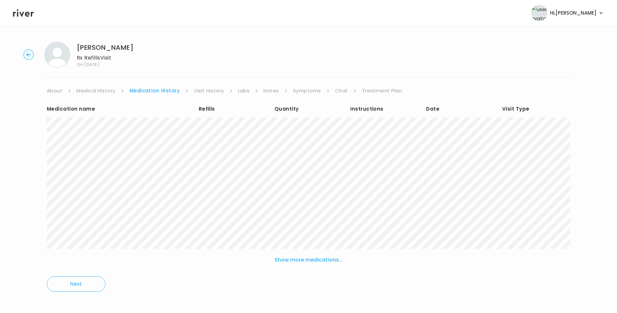
click at [209, 88] on link "Visit History" at bounding box center [209, 90] width 30 height 9
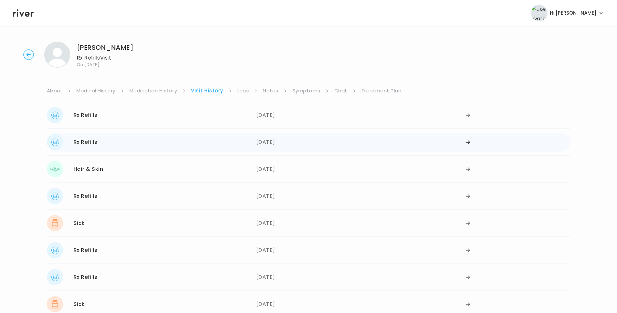
click at [163, 146] on div "Rx Refills 05/19/2025" at bounding box center [151, 142] width 209 height 16
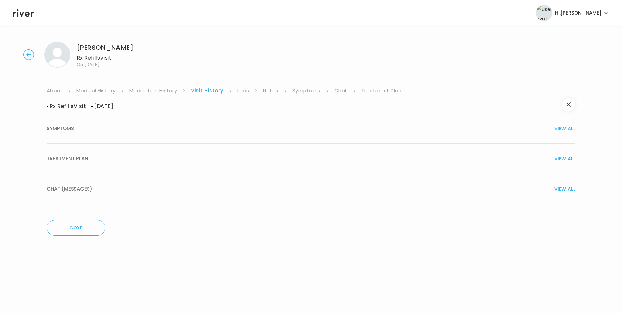
drag, startPoint x: 80, startPoint y: 157, endPoint x: 84, endPoint y: 158, distance: 4.1
click at [80, 157] on span "TREATMENT PLAN" at bounding box center [67, 158] width 41 height 9
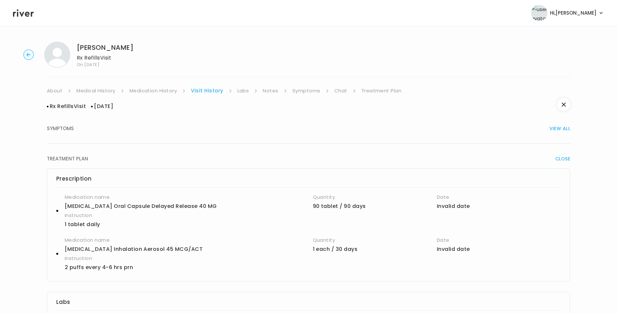
click at [165, 90] on link "Medication History" at bounding box center [153, 90] width 48 height 9
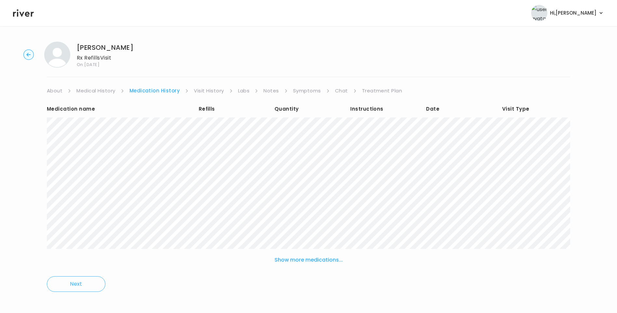
click at [215, 88] on link "Visit History" at bounding box center [209, 90] width 30 height 9
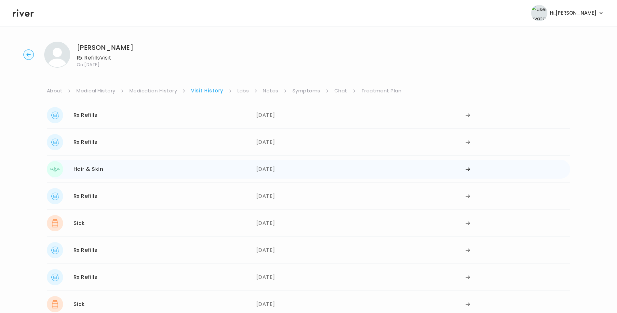
click at [147, 170] on div "Hair & Skin 04/11/2025" at bounding box center [151, 169] width 209 height 16
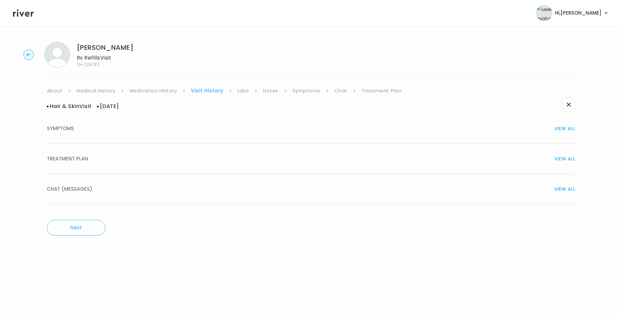
click at [78, 157] on span "TREATMENT PLAN" at bounding box center [67, 158] width 41 height 9
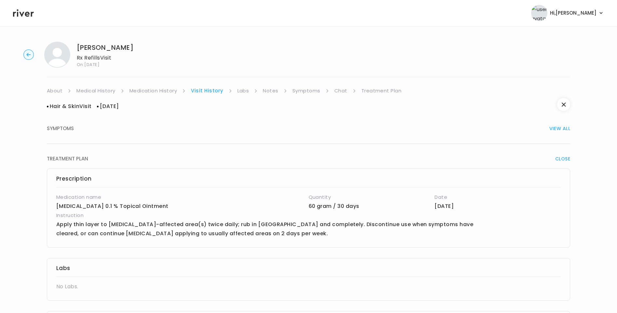
scroll to position [274, 0]
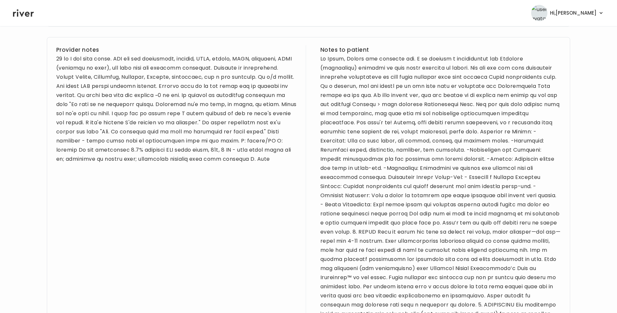
click at [57, 56] on div "Provider notes Notes to patient" at bounding box center [308, 273] width 523 height 473
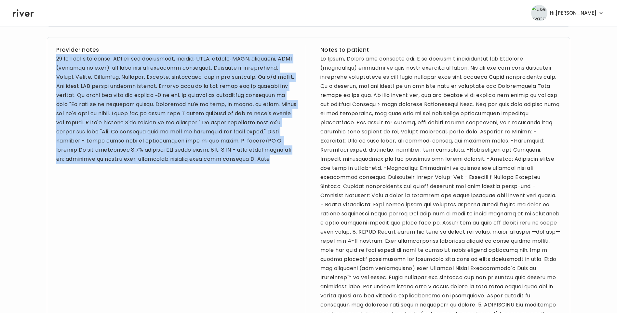
drag, startPoint x: 56, startPoint y: 58, endPoint x: 274, endPoint y: 163, distance: 241.2
click at [274, 163] on div at bounding box center [176, 108] width 240 height 109
drag, startPoint x: 274, startPoint y: 163, endPoint x: 255, endPoint y: 121, distance: 45.3
copy div "39 yo F for skin visit. PMH sig for depression, anxiety, PTSD, asthma, PCOS, ar…"
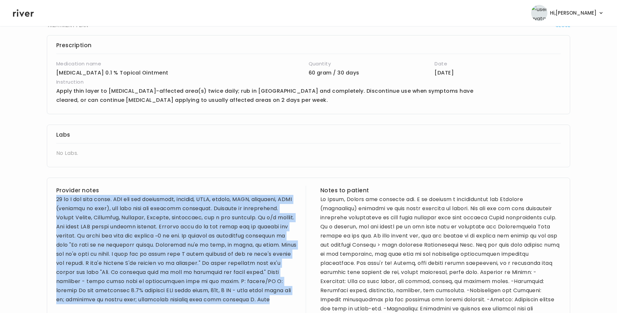
scroll to position [0, 0]
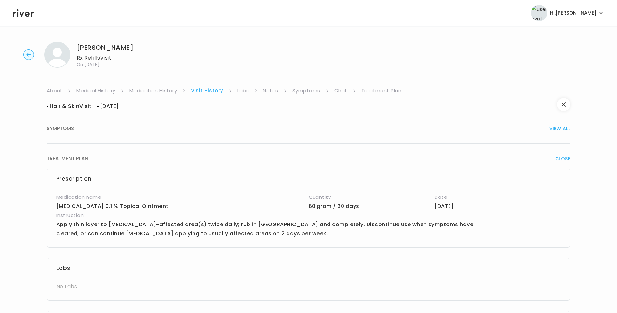
click at [156, 89] on link "Medication History" at bounding box center [153, 90] width 48 height 9
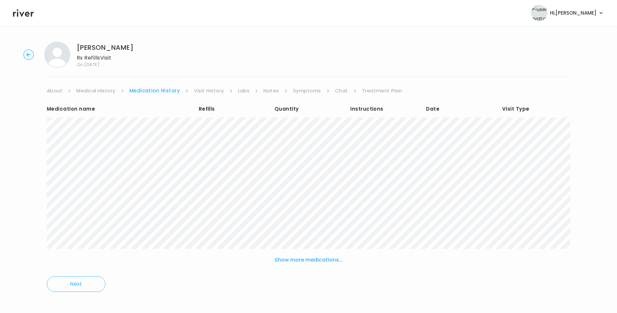
click at [379, 92] on link "Treatment Plan" at bounding box center [382, 90] width 40 height 9
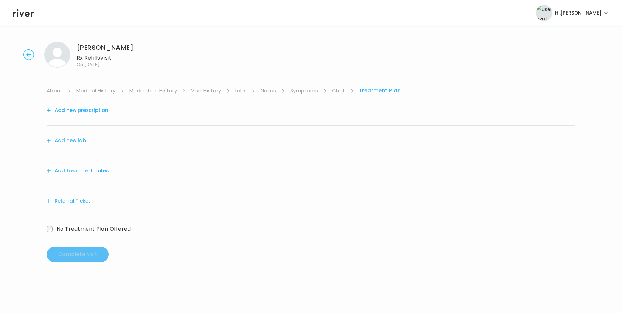
click at [103, 173] on button "Add treatment notes" at bounding box center [78, 170] width 62 height 9
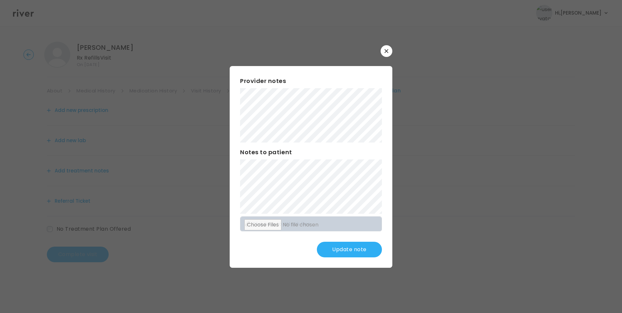
click at [345, 251] on button "Update note" at bounding box center [349, 250] width 65 height 16
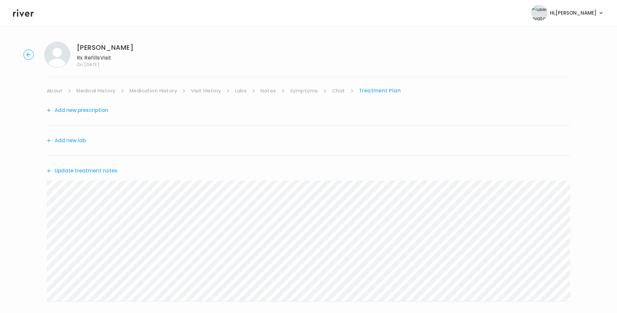
click at [98, 171] on button "Update treatment notes" at bounding box center [82, 170] width 71 height 9
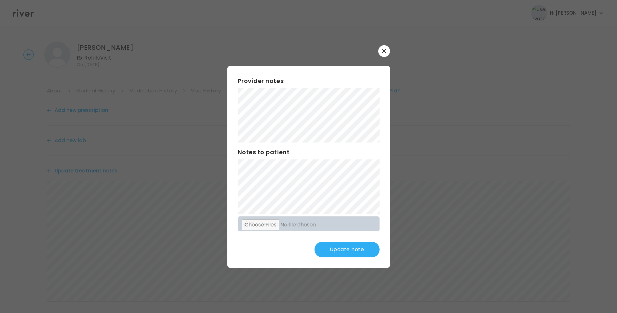
click at [358, 244] on button "Update note" at bounding box center [346, 250] width 65 height 16
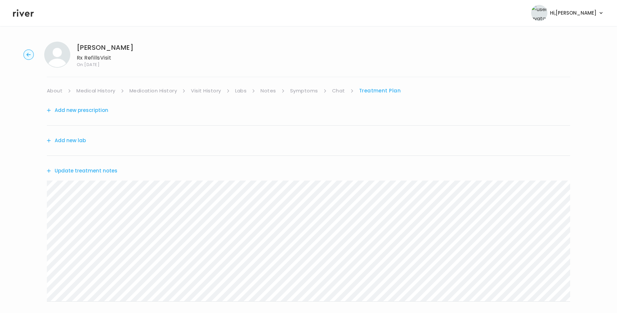
click at [59, 91] on link "About" at bounding box center [55, 90] width 16 height 9
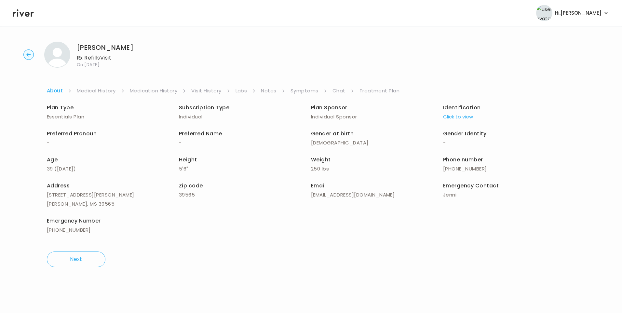
click at [386, 90] on link "Treatment Plan" at bounding box center [379, 90] width 40 height 9
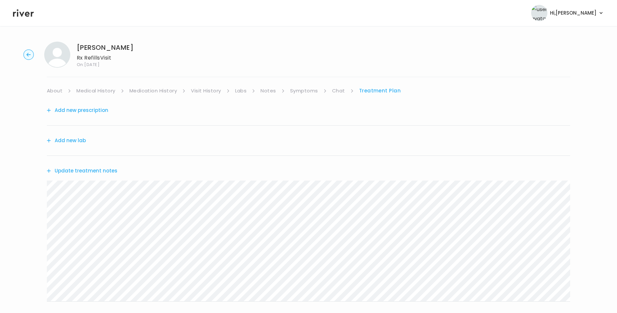
click at [86, 107] on button "Add new prescription" at bounding box center [77, 110] width 61 height 9
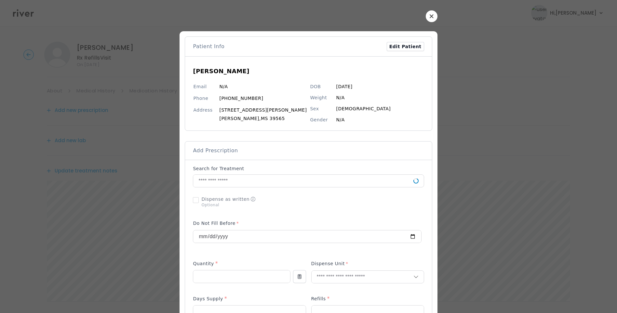
click at [426, 21] on button "button" at bounding box center [432, 16] width 12 height 12
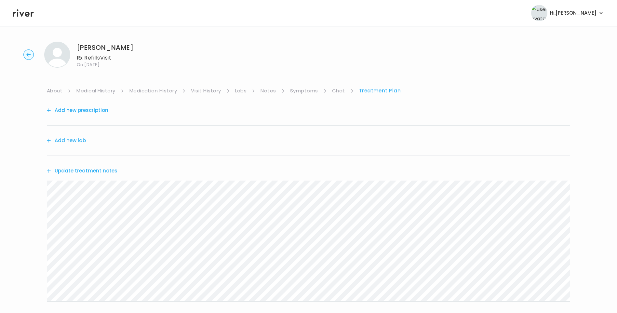
click at [158, 93] on link "Medication History" at bounding box center [153, 90] width 48 height 9
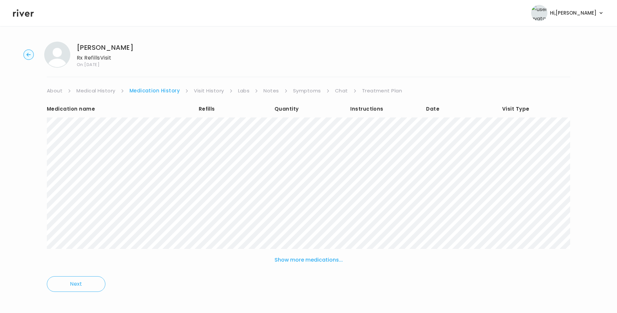
drag, startPoint x: 201, startPoint y: 91, endPoint x: 205, endPoint y: 94, distance: 4.5
click at [201, 91] on link "Visit History" at bounding box center [209, 90] width 30 height 9
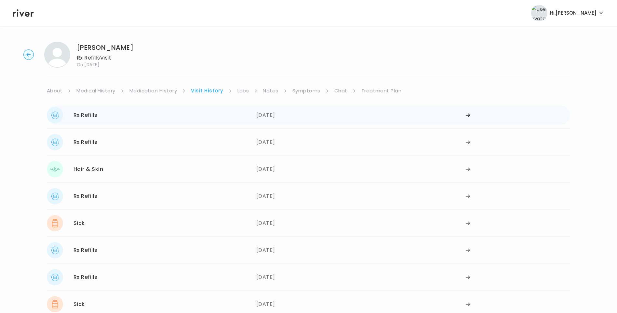
click at [213, 121] on div "Rx Refills 07/28/2025" at bounding box center [151, 115] width 209 height 16
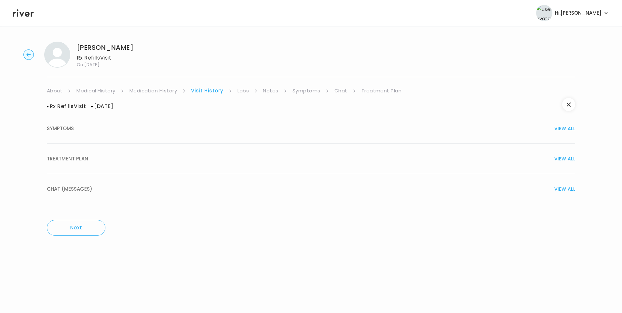
click at [75, 160] on span "TREATMENT PLAN" at bounding box center [67, 158] width 41 height 9
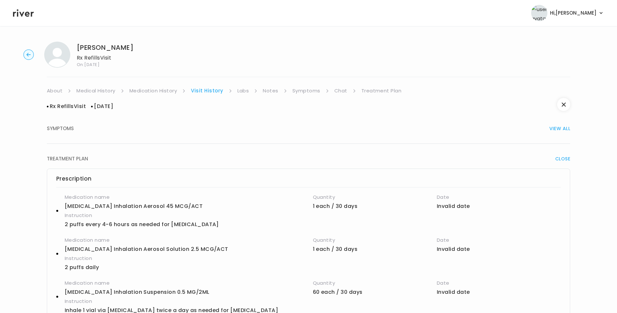
click at [388, 93] on link "Treatment Plan" at bounding box center [381, 90] width 40 height 9
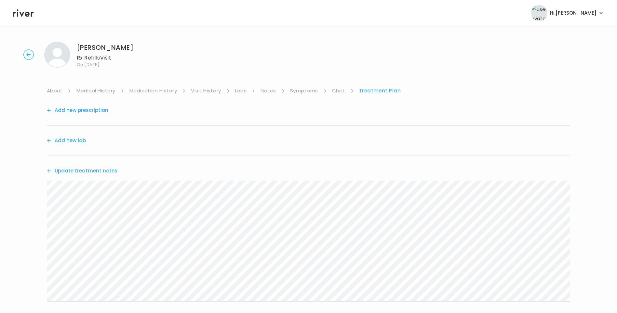
click at [84, 170] on button "Update treatment notes" at bounding box center [82, 170] width 71 height 9
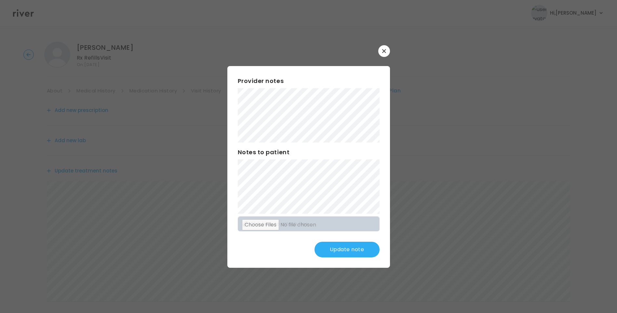
click at [356, 245] on button "Update note" at bounding box center [346, 250] width 65 height 16
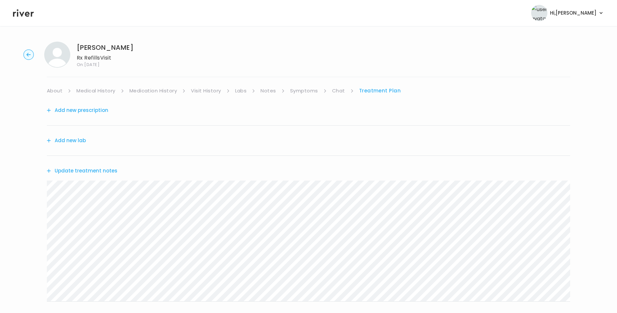
click at [87, 108] on button "Add new prescription" at bounding box center [77, 110] width 61 height 9
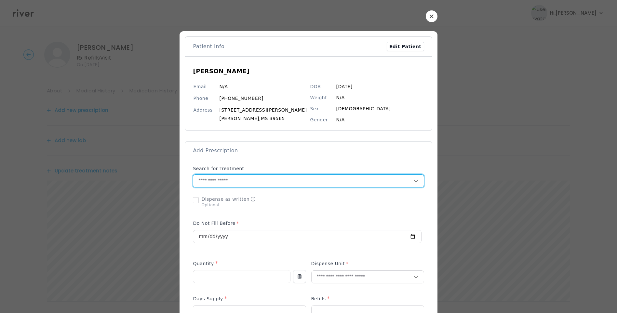
click at [225, 183] on input "text" at bounding box center [303, 181] width 220 height 12
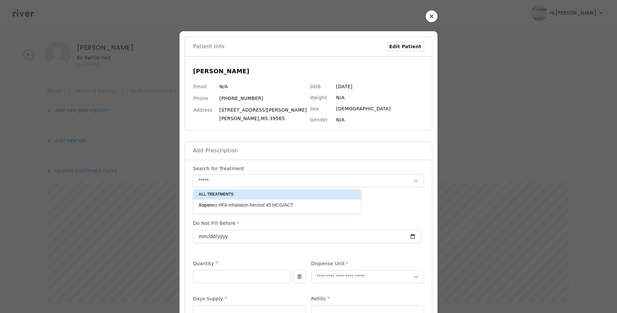
click at [282, 203] on p "Xopen ex HFA Inhalation Aerosol 45 MCG/ACT" at bounding box center [273, 205] width 150 height 6
type input "**********"
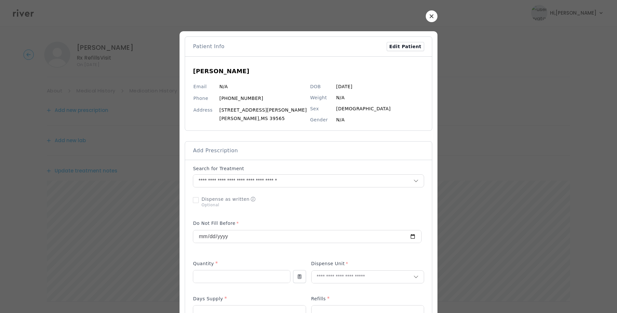
scroll to position [274, 0]
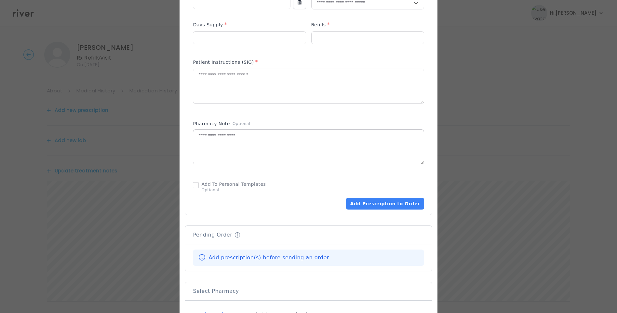
click at [263, 156] on textarea at bounding box center [308, 147] width 230 height 34
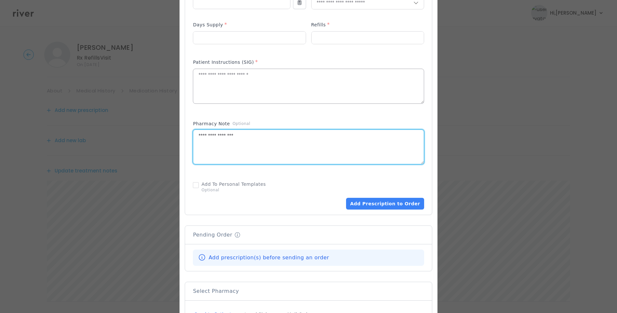
type textarea "**********"
click at [241, 88] on textarea at bounding box center [308, 86] width 230 height 34
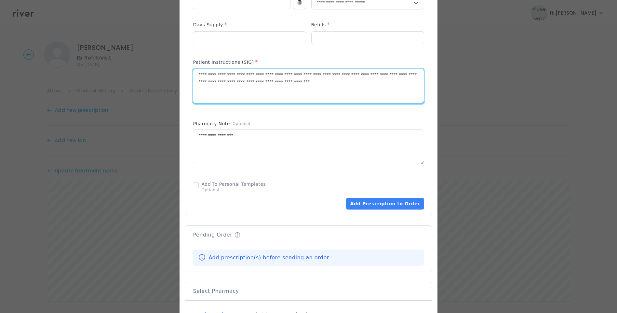
drag, startPoint x: 236, startPoint y: 75, endPoint x: 261, endPoint y: 75, distance: 24.4
click at [261, 75] on textarea "**********" at bounding box center [308, 86] width 230 height 34
click at [203, 75] on textarea "**********" at bounding box center [308, 86] width 230 height 34
click at [230, 73] on textarea "**********" at bounding box center [308, 86] width 230 height 34
click at [231, 73] on textarea "**********" at bounding box center [308, 86] width 230 height 34
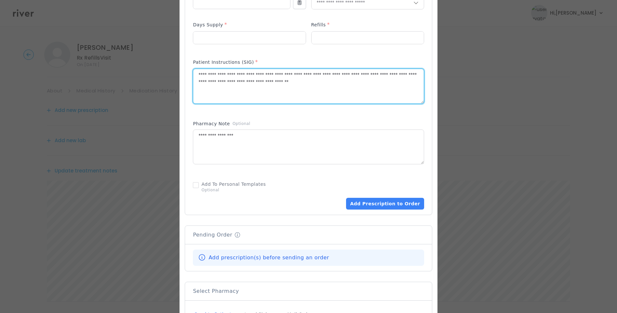
drag, startPoint x: 303, startPoint y: 76, endPoint x: 310, endPoint y: 76, distance: 7.2
click at [303, 76] on textarea "**********" at bounding box center [308, 86] width 230 height 34
drag, startPoint x: 356, startPoint y: 76, endPoint x: 324, endPoint y: 85, distance: 33.0
click at [324, 85] on textarea "**********" at bounding box center [308, 86] width 230 height 34
click at [316, 86] on textarea "**********" at bounding box center [308, 86] width 230 height 34
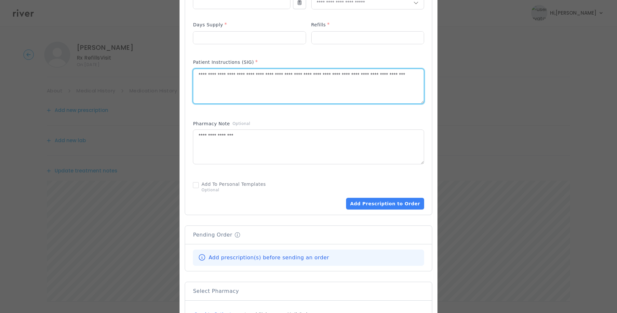
click at [203, 75] on textarea "**********" at bounding box center [308, 86] width 230 height 34
click at [286, 84] on textarea "**********" at bounding box center [308, 86] width 230 height 34
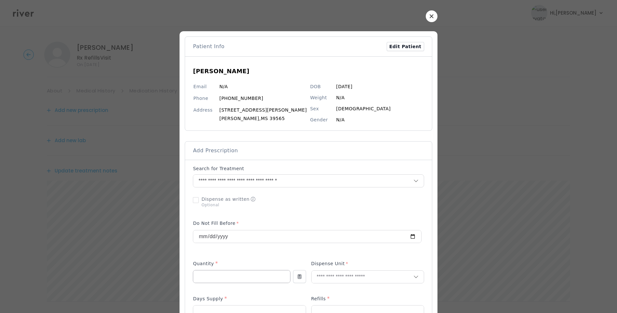
type textarea "**********"
click at [220, 273] on input "number" at bounding box center [241, 276] width 97 height 12
type input "**"
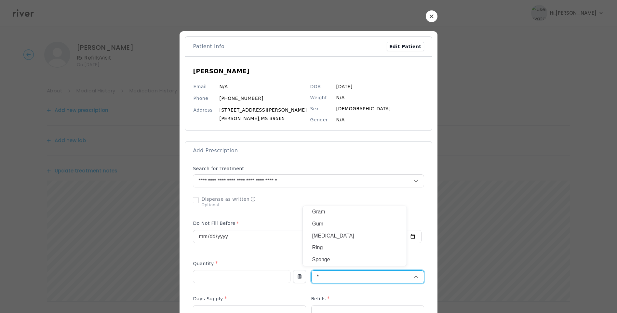
type input "*"
click at [340, 212] on p "Gram" at bounding box center [355, 211] width 86 height 9
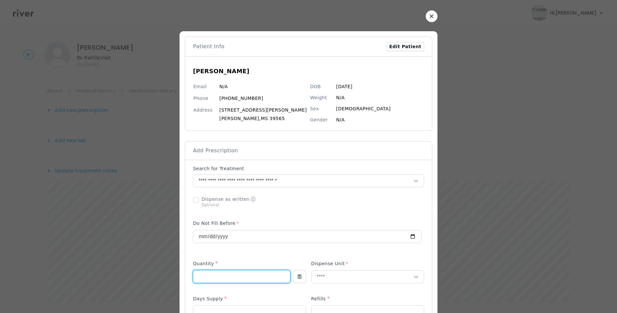
drag, startPoint x: 217, startPoint y: 277, endPoint x: 192, endPoint y: 276, distance: 24.7
type input "**"
click at [282, 252] on div at bounding box center [307, 235] width 228 height 36
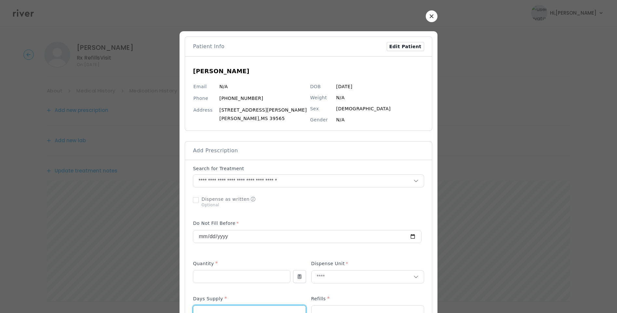
click at [226, 306] on input "number" at bounding box center [249, 311] width 112 height 12
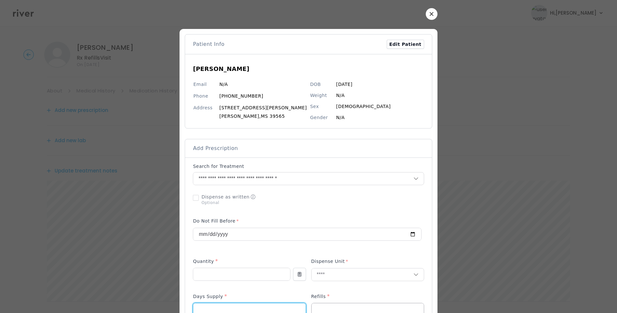
type input "**"
click at [317, 312] on input "number" at bounding box center [367, 309] width 112 height 12
type input "*"
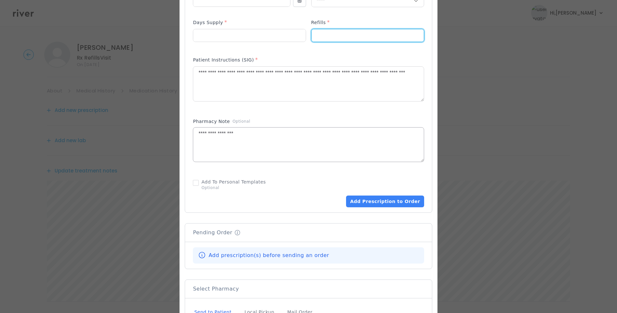
click at [314, 132] on textarea "**********" at bounding box center [308, 144] width 230 height 34
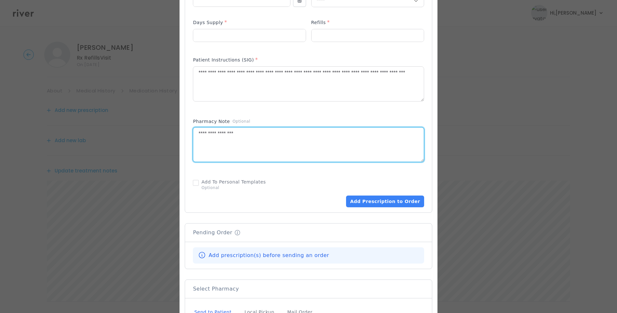
click at [290, 139] on textarea "**********" at bounding box center [308, 144] width 230 height 34
click at [261, 138] on textarea "**********" at bounding box center [308, 144] width 230 height 34
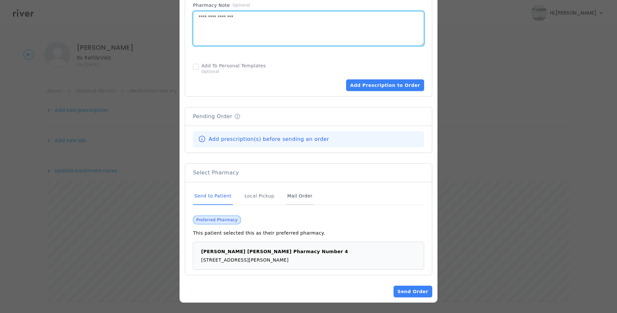
click at [297, 195] on div "Mail Order" at bounding box center [300, 196] width 28 height 18
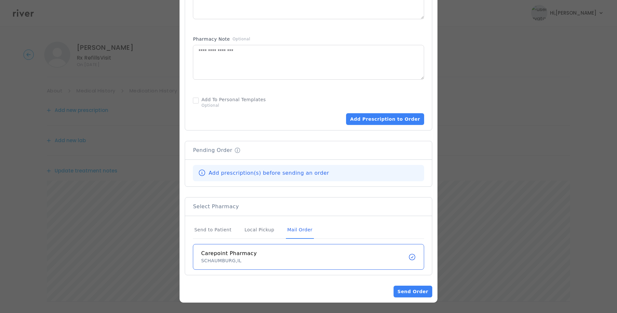
click at [299, 229] on div "Mail Order" at bounding box center [300, 230] width 28 height 18
click at [378, 119] on button "Add Prescription to Order" at bounding box center [385, 119] width 78 height 12
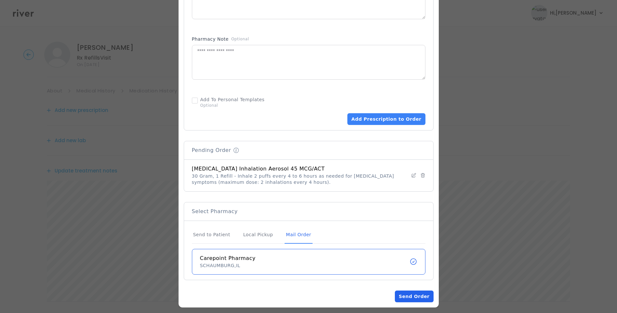
click at [418, 297] on button "Send Order" at bounding box center [414, 296] width 38 height 12
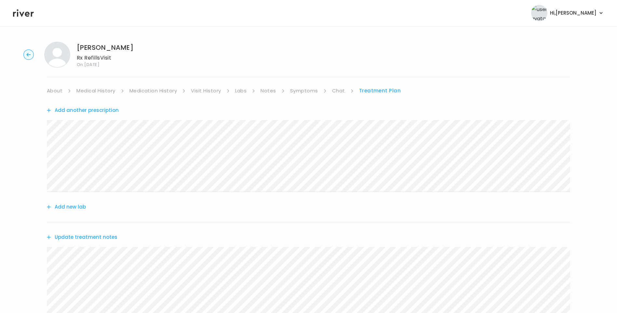
click at [97, 238] on button "Update treatment notes" at bounding box center [82, 236] width 71 height 9
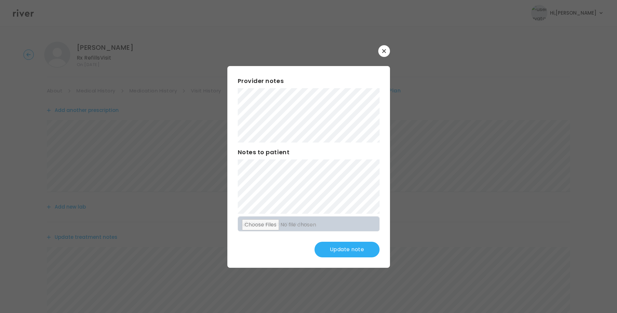
scroll to position [147, 0]
click at [350, 244] on button "Update note" at bounding box center [346, 250] width 65 height 16
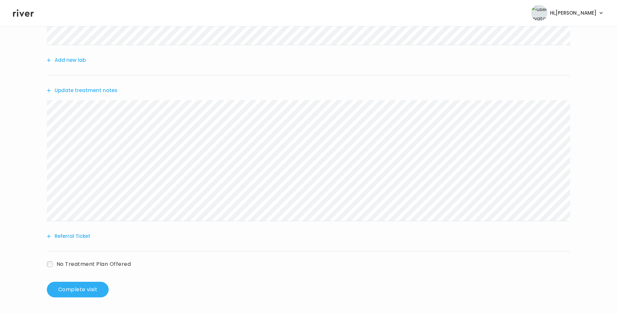
click at [107, 91] on button "Update treatment notes" at bounding box center [82, 90] width 71 height 9
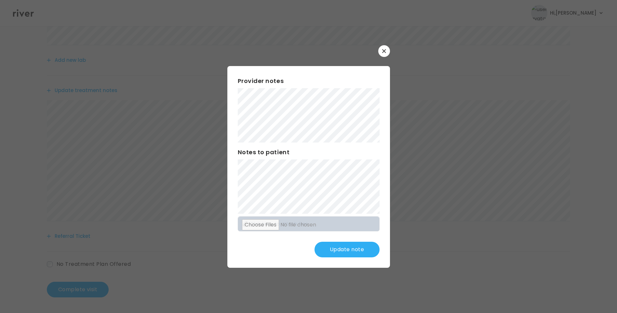
click at [342, 241] on div "Provider notes Notes to patient Click here to attach files Update note" at bounding box center [308, 167] width 163 height 202
click at [333, 253] on button "Update note" at bounding box center [346, 250] width 65 height 16
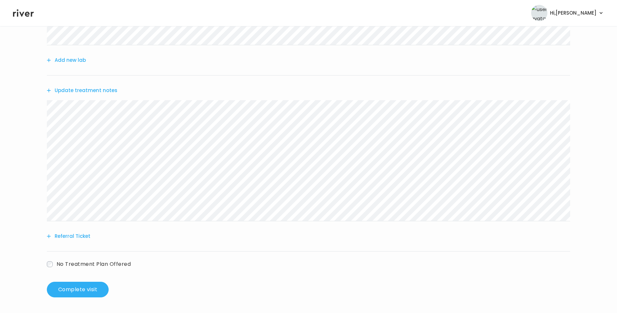
click at [81, 90] on button "Update treatment notes" at bounding box center [82, 90] width 71 height 9
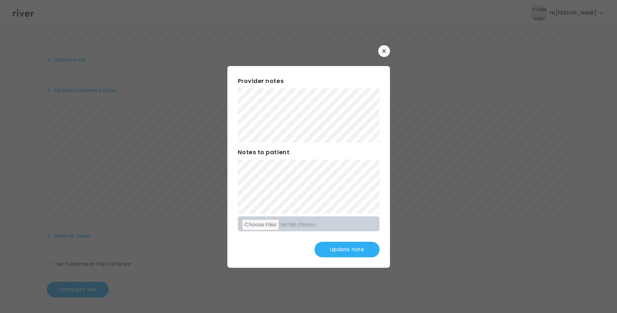
click at [349, 248] on button "Update note" at bounding box center [346, 250] width 65 height 16
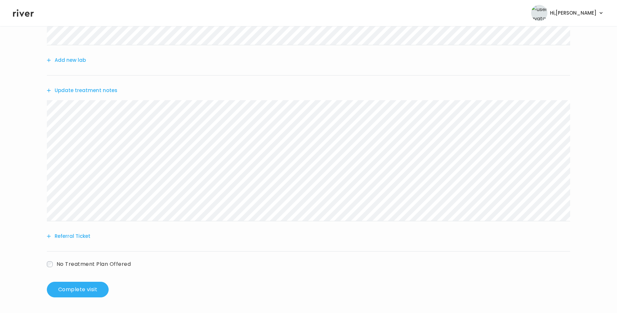
scroll to position [0, 0]
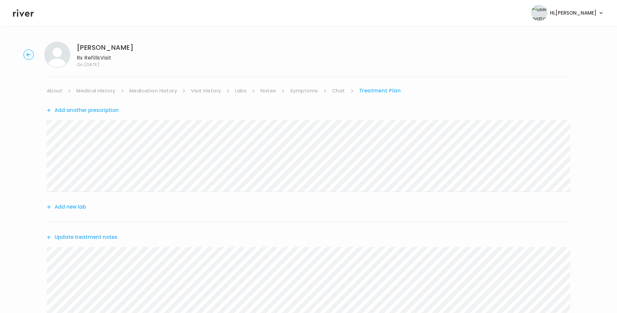
click at [58, 92] on link "About" at bounding box center [55, 90] width 16 height 9
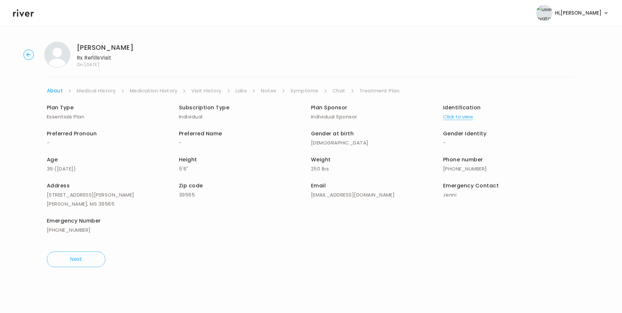
click at [382, 91] on link "Treatment Plan" at bounding box center [379, 90] width 40 height 9
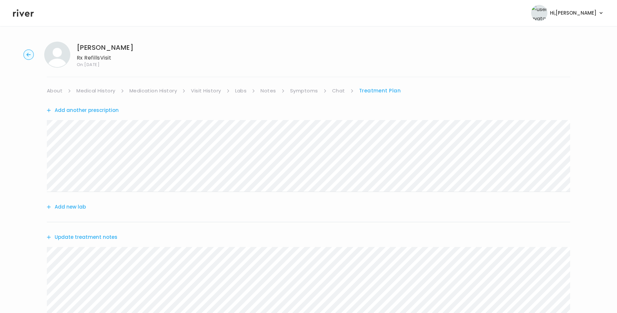
scroll to position [147, 0]
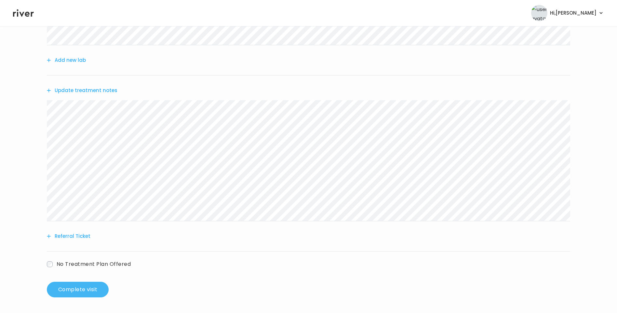
click at [82, 288] on button "Complete visit" at bounding box center [78, 290] width 62 height 16
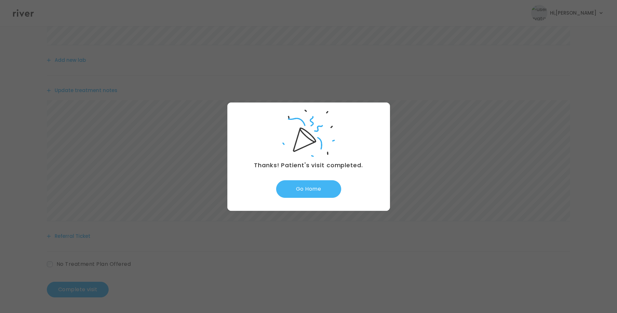
click at [320, 190] on button "Go Home" at bounding box center [308, 189] width 65 height 18
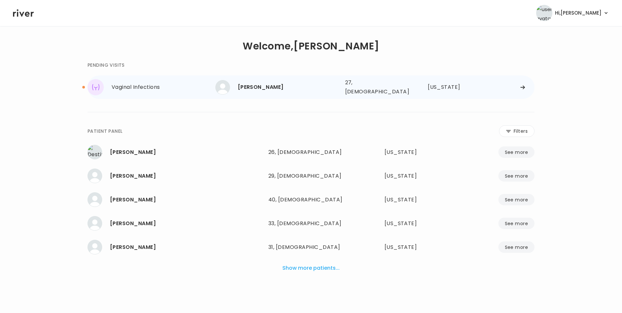
click at [273, 83] on div "[PERSON_NAME]" at bounding box center [289, 87] width 102 height 9
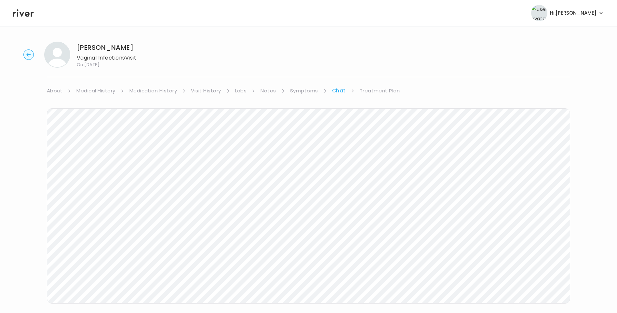
scroll to position [48, 0]
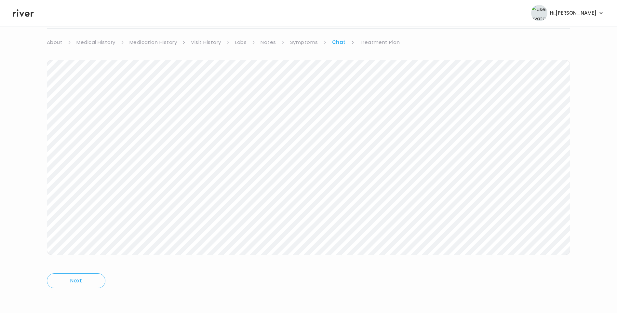
click at [372, 44] on link "Treatment Plan" at bounding box center [380, 42] width 40 height 9
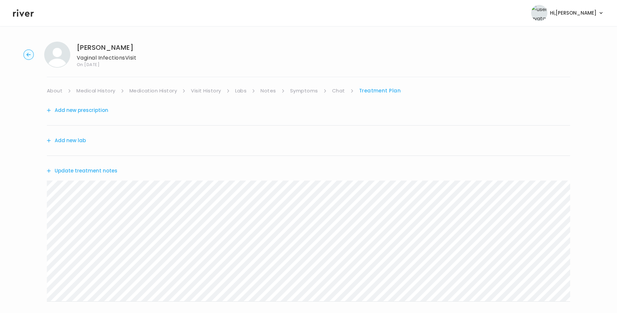
click at [109, 172] on button "Update treatment notes" at bounding box center [82, 170] width 71 height 9
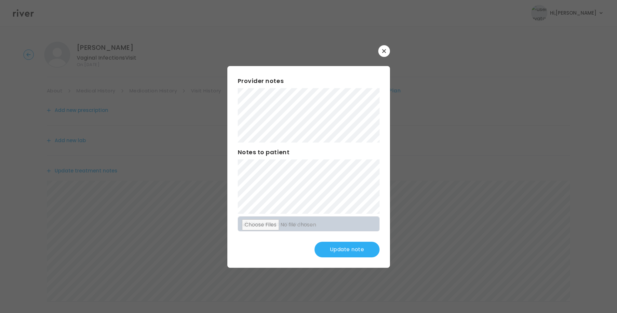
click at [345, 244] on button "Update note" at bounding box center [346, 250] width 65 height 16
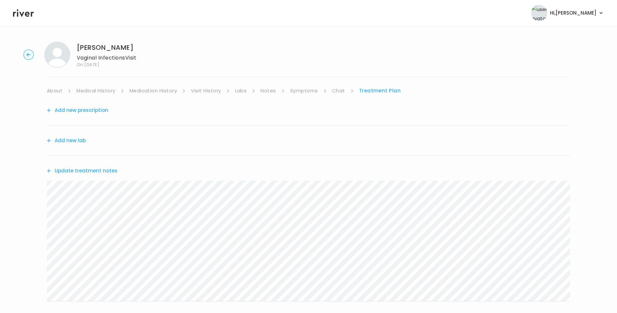
click at [99, 171] on button "Update treatment notes" at bounding box center [82, 170] width 71 height 9
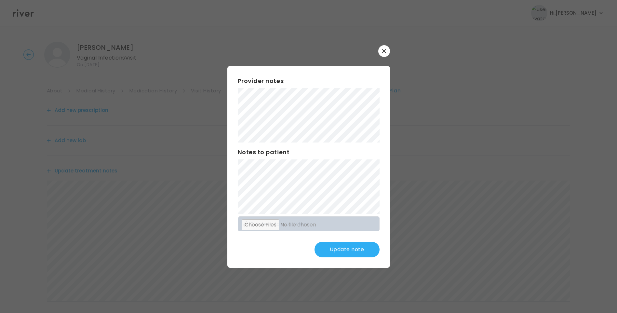
click at [361, 252] on button "Update note" at bounding box center [346, 250] width 65 height 16
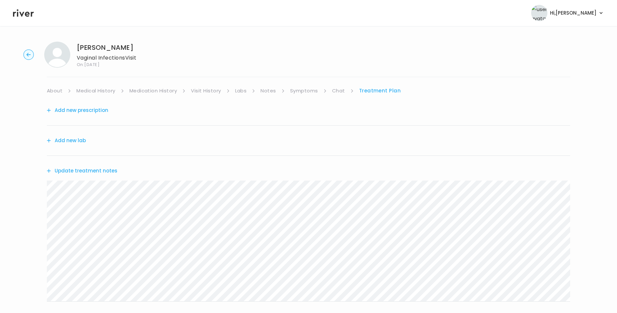
click at [107, 168] on button "Update treatment notes" at bounding box center [82, 170] width 71 height 9
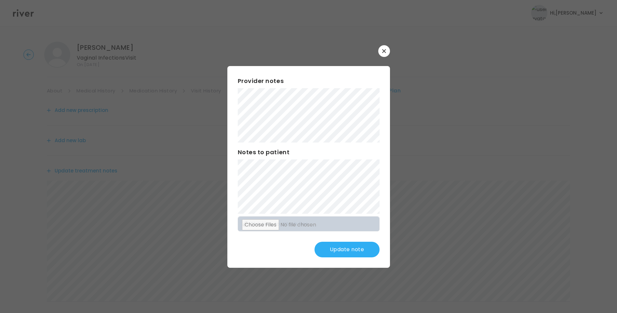
click at [351, 253] on button "Update note" at bounding box center [346, 250] width 65 height 16
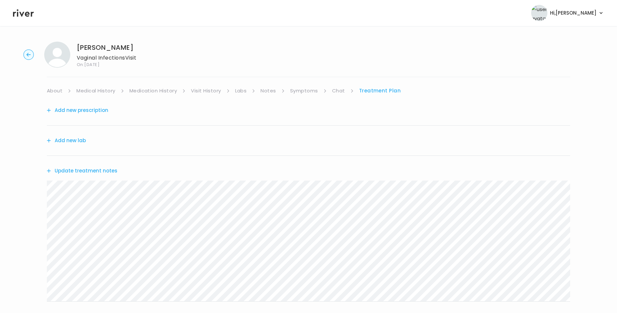
click at [308, 89] on link "Symptoms" at bounding box center [304, 90] width 28 height 9
drag, startPoint x: 337, startPoint y: 87, endPoint x: 342, endPoint y: 88, distance: 4.7
click at [338, 87] on link "Chat" at bounding box center [339, 90] width 13 height 9
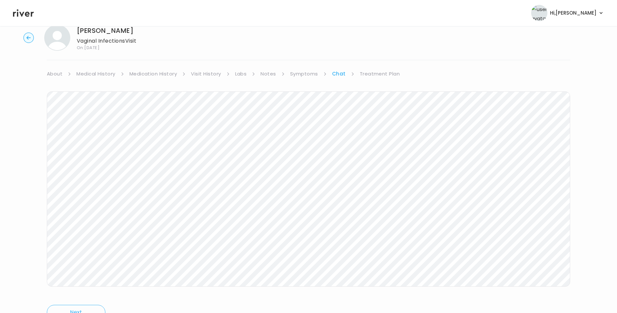
scroll to position [28, 0]
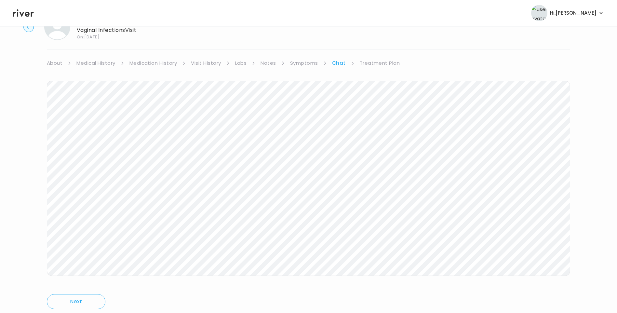
click at [382, 61] on link "Treatment Plan" at bounding box center [380, 63] width 40 height 9
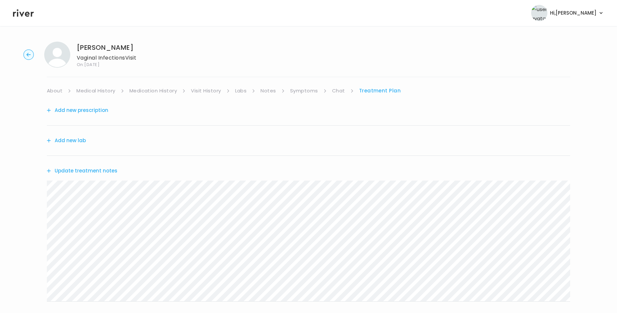
click at [106, 170] on button "Update treatment notes" at bounding box center [82, 170] width 71 height 9
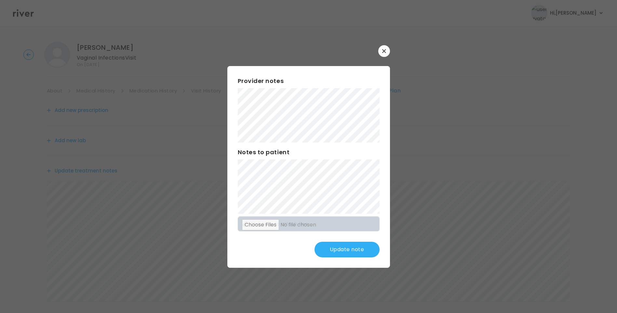
click at [349, 250] on button "Update note" at bounding box center [346, 250] width 65 height 16
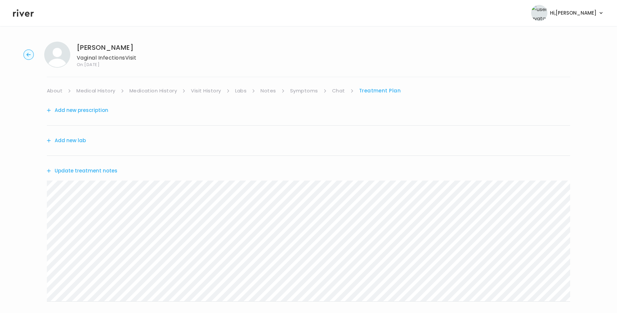
click at [27, 16] on icon at bounding box center [23, 12] width 21 height 7
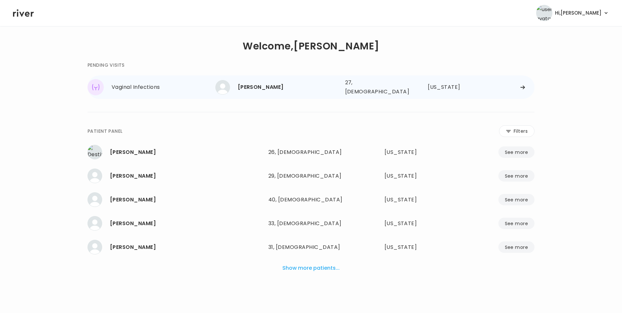
click at [285, 83] on div "[PERSON_NAME]" at bounding box center [289, 87] width 102 height 9
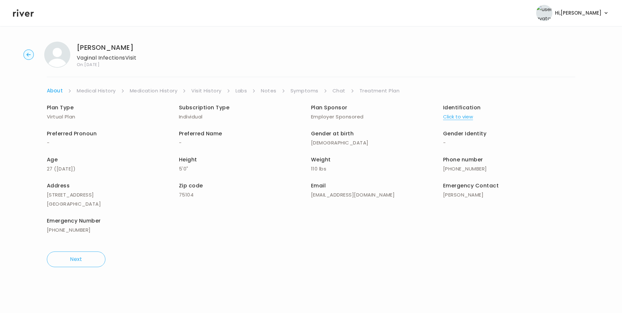
click at [340, 89] on link "Chat" at bounding box center [338, 90] width 13 height 9
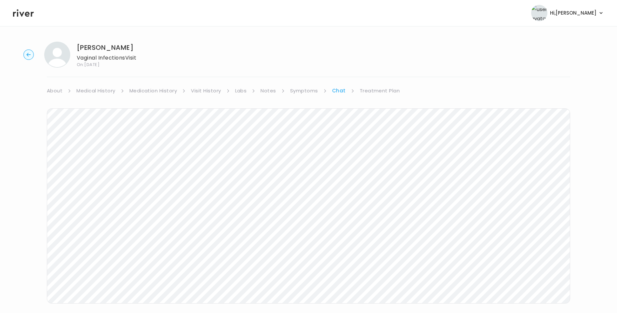
scroll to position [11, 0]
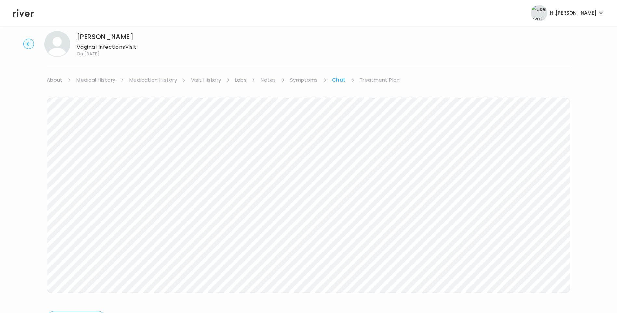
click at [21, 15] on icon at bounding box center [23, 12] width 21 height 7
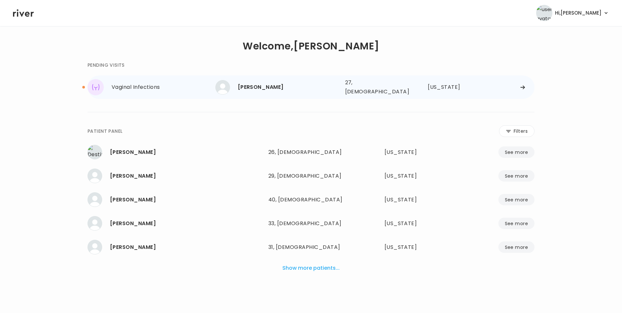
click at [265, 88] on div "[PERSON_NAME]" at bounding box center [289, 87] width 102 height 9
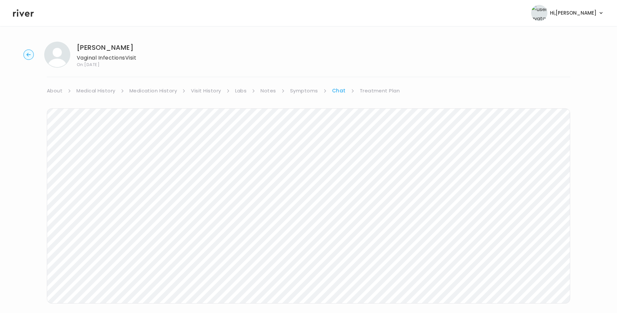
scroll to position [48, 0]
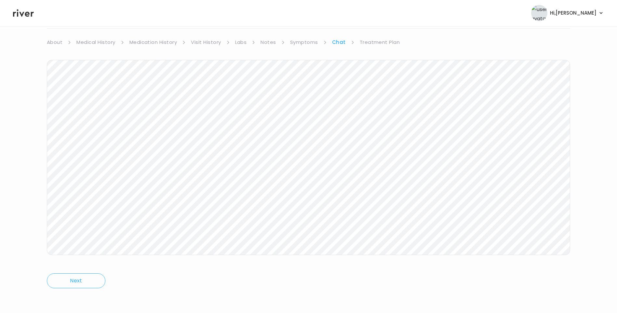
click at [389, 45] on link "Treatment Plan" at bounding box center [380, 42] width 40 height 9
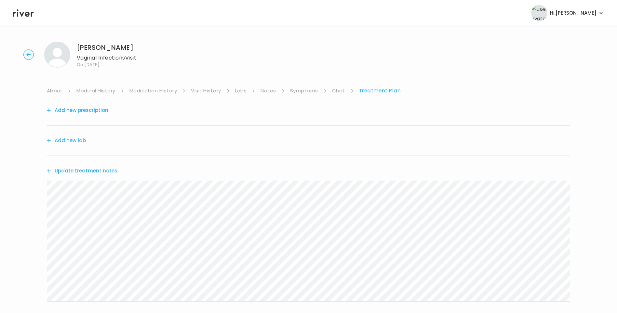
click at [102, 168] on button "Update treatment notes" at bounding box center [82, 170] width 71 height 9
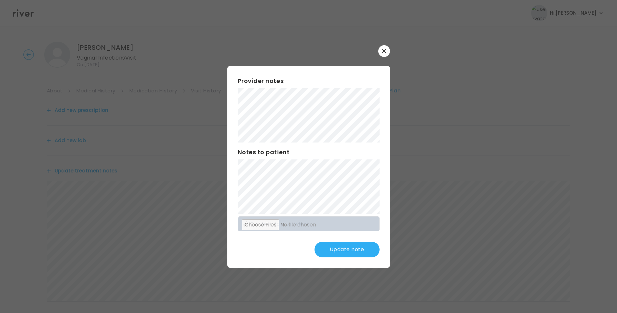
click at [352, 251] on button "Update note" at bounding box center [346, 250] width 65 height 16
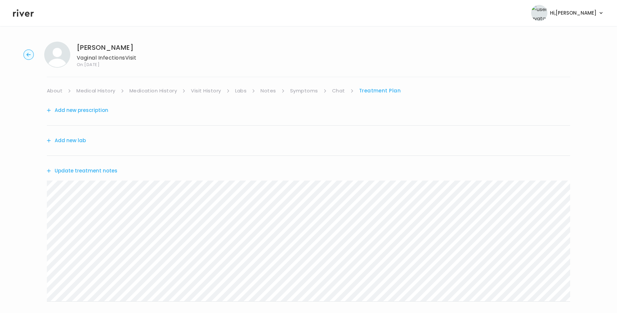
click at [19, 17] on icon at bounding box center [23, 13] width 21 height 10
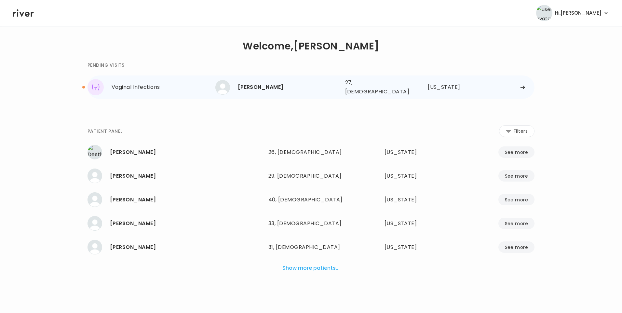
click at [176, 90] on div "Vaginal Infections" at bounding box center [164, 87] width 104 height 9
click at [260, 87] on div "[PERSON_NAME]" at bounding box center [289, 87] width 102 height 9
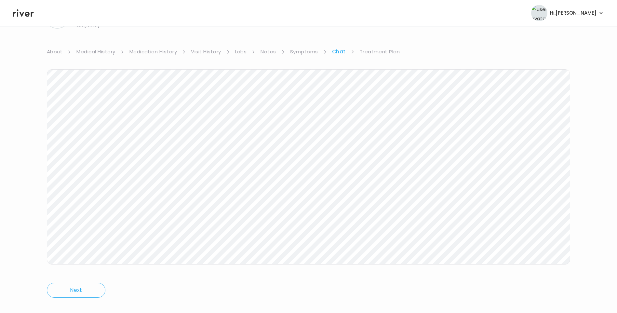
scroll to position [44, 0]
click at [384, 49] on link "Treatment Plan" at bounding box center [380, 46] width 40 height 9
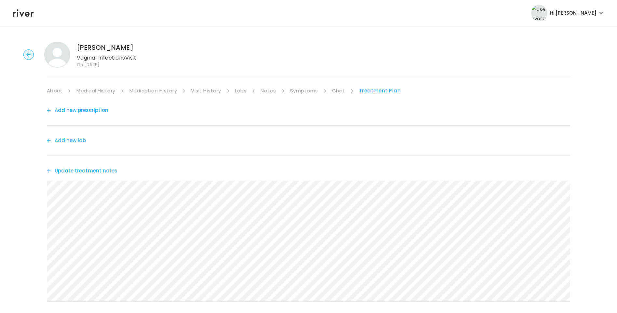
click at [102, 168] on button "Update treatment notes" at bounding box center [82, 170] width 71 height 9
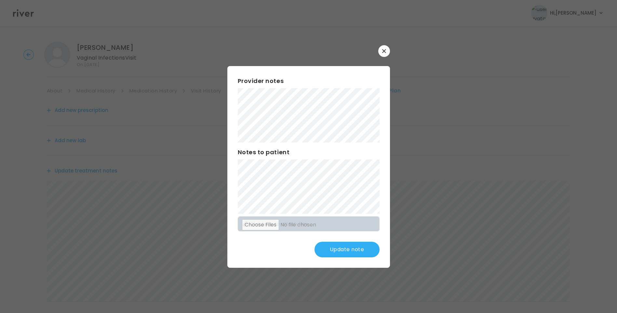
click at [351, 251] on button "Update note" at bounding box center [346, 250] width 65 height 16
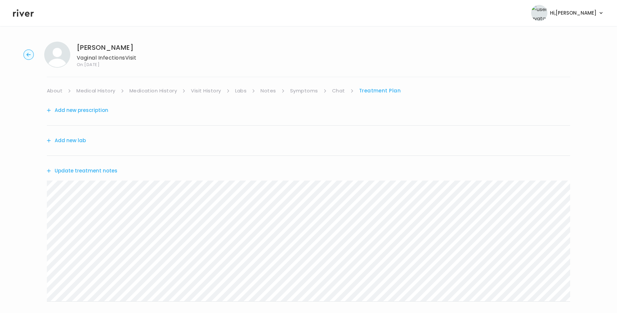
click at [21, 17] on icon at bounding box center [23, 13] width 21 height 10
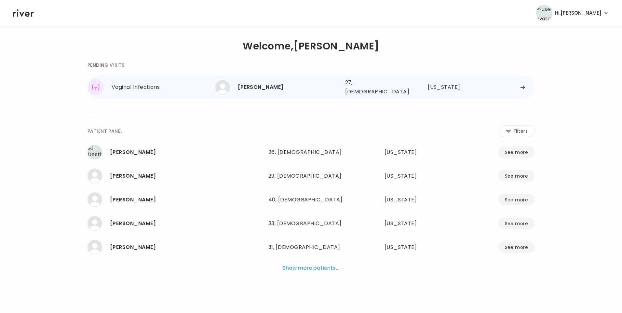
click at [256, 90] on div "[PERSON_NAME]" at bounding box center [289, 87] width 102 height 9
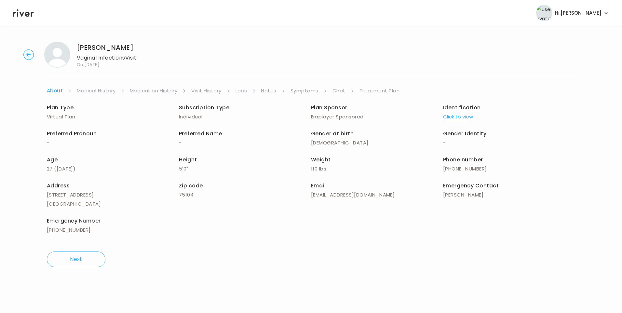
drag, startPoint x: 25, startPoint y: 14, endPoint x: 28, endPoint y: 16, distance: 4.1
click at [25, 14] on icon at bounding box center [23, 13] width 21 height 10
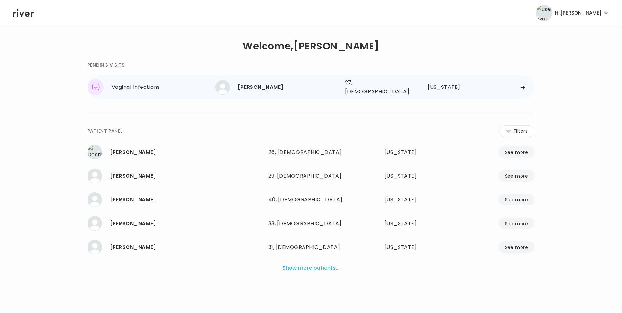
click at [256, 92] on div "[PERSON_NAME] 27, [DEMOGRAPHIC_DATA] See more" at bounding box center [277, 87] width 125 height 15
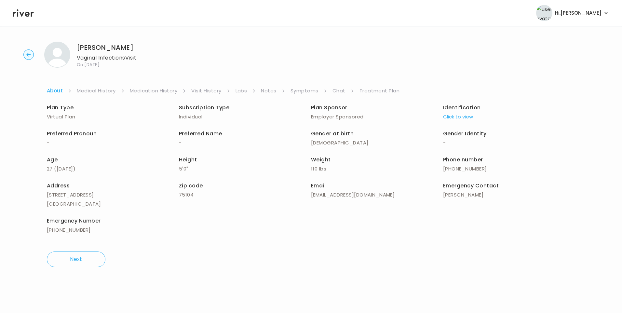
click at [343, 93] on link "Chat" at bounding box center [338, 90] width 13 height 9
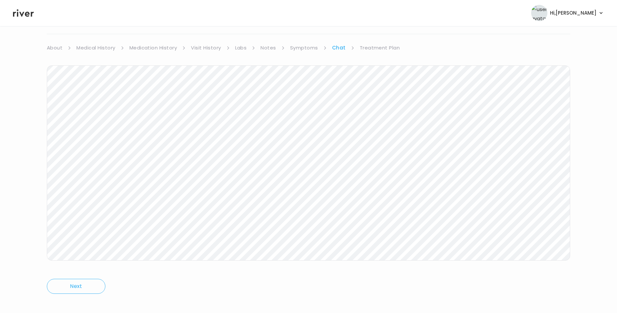
scroll to position [48, 0]
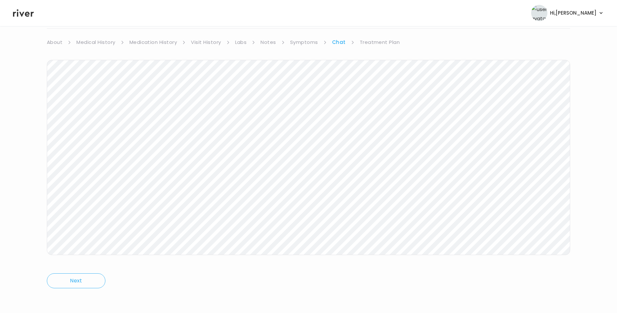
click at [24, 15] on icon at bounding box center [23, 13] width 21 height 10
